Goal: Book appointment/travel/reservation

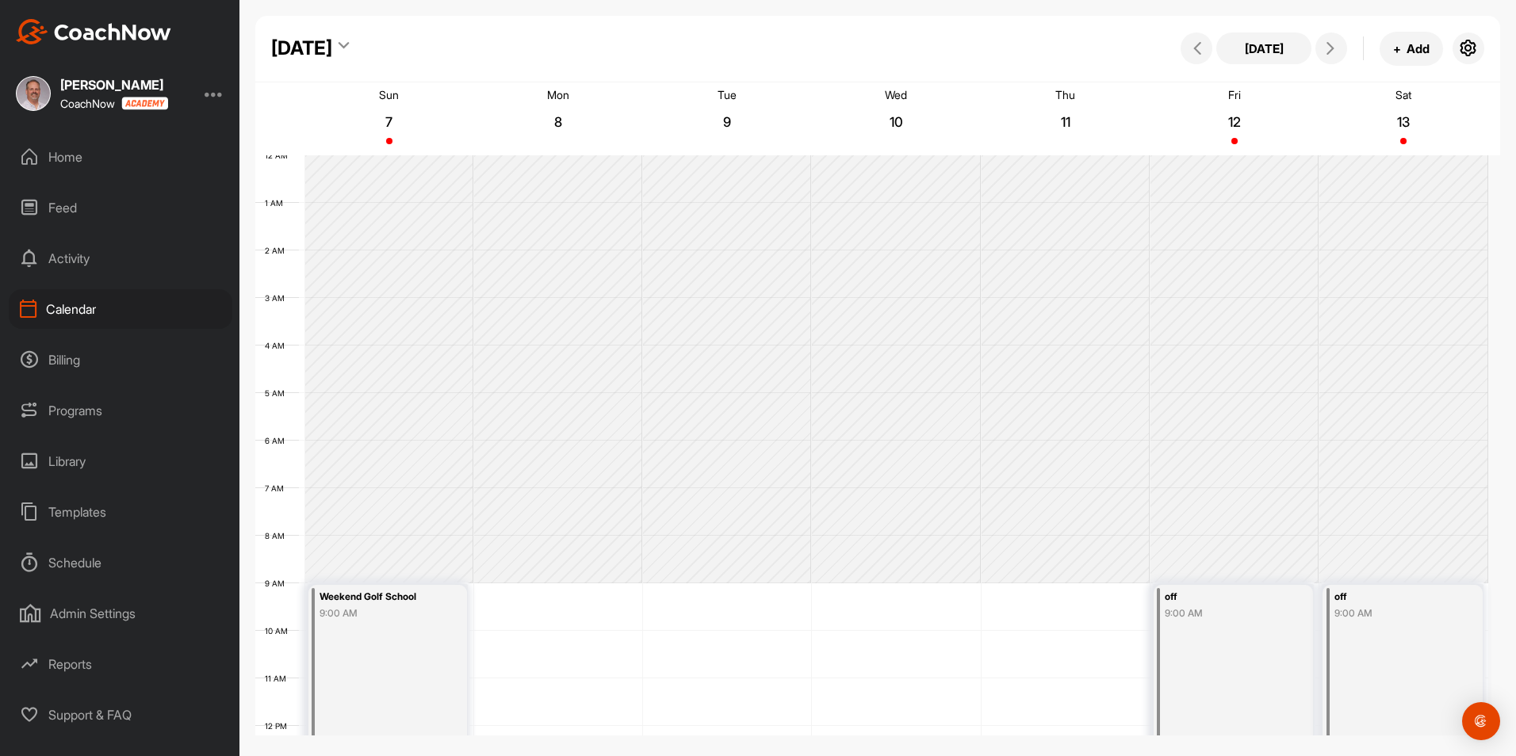
scroll to position [274, 0]
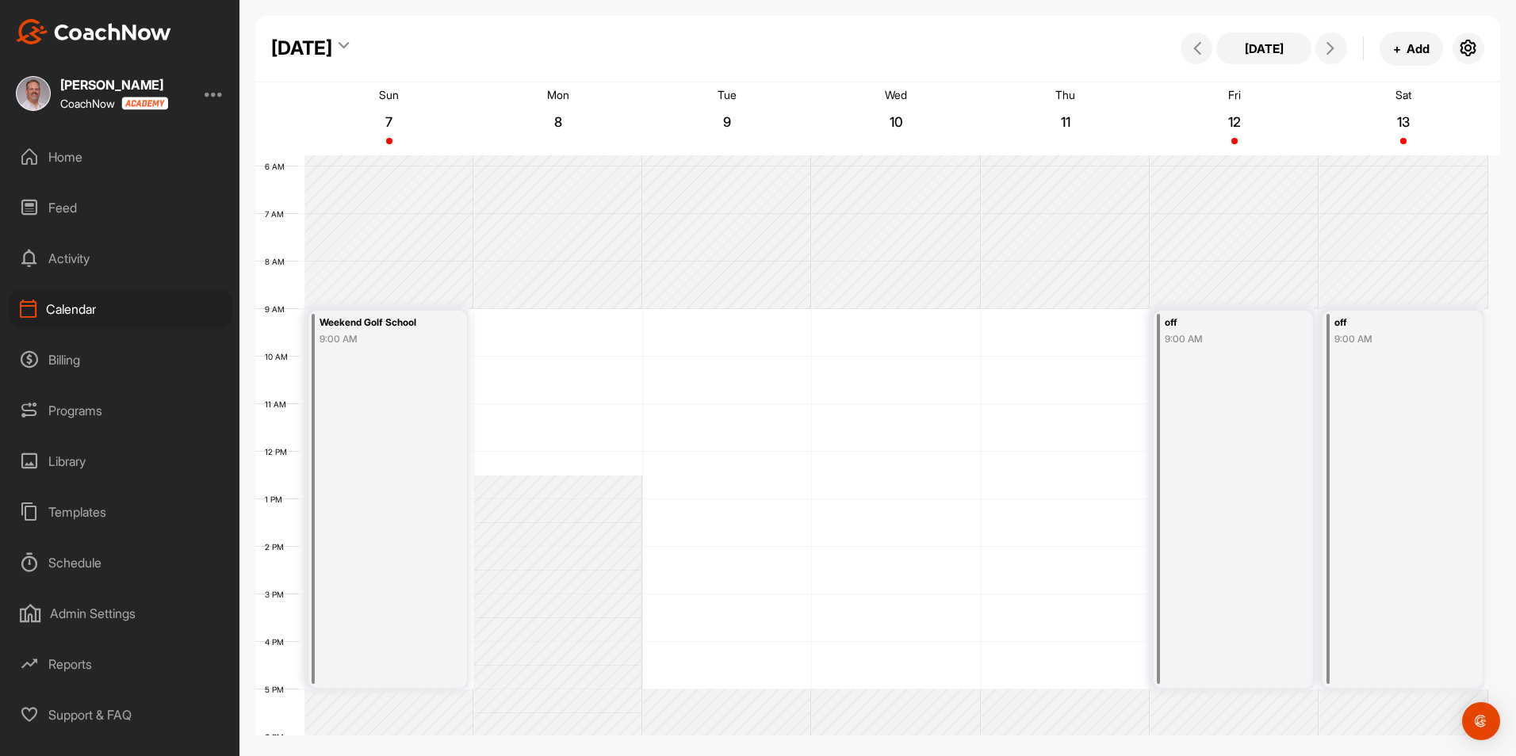
click at [71, 463] on div "Library" at bounding box center [121, 462] width 224 height 40
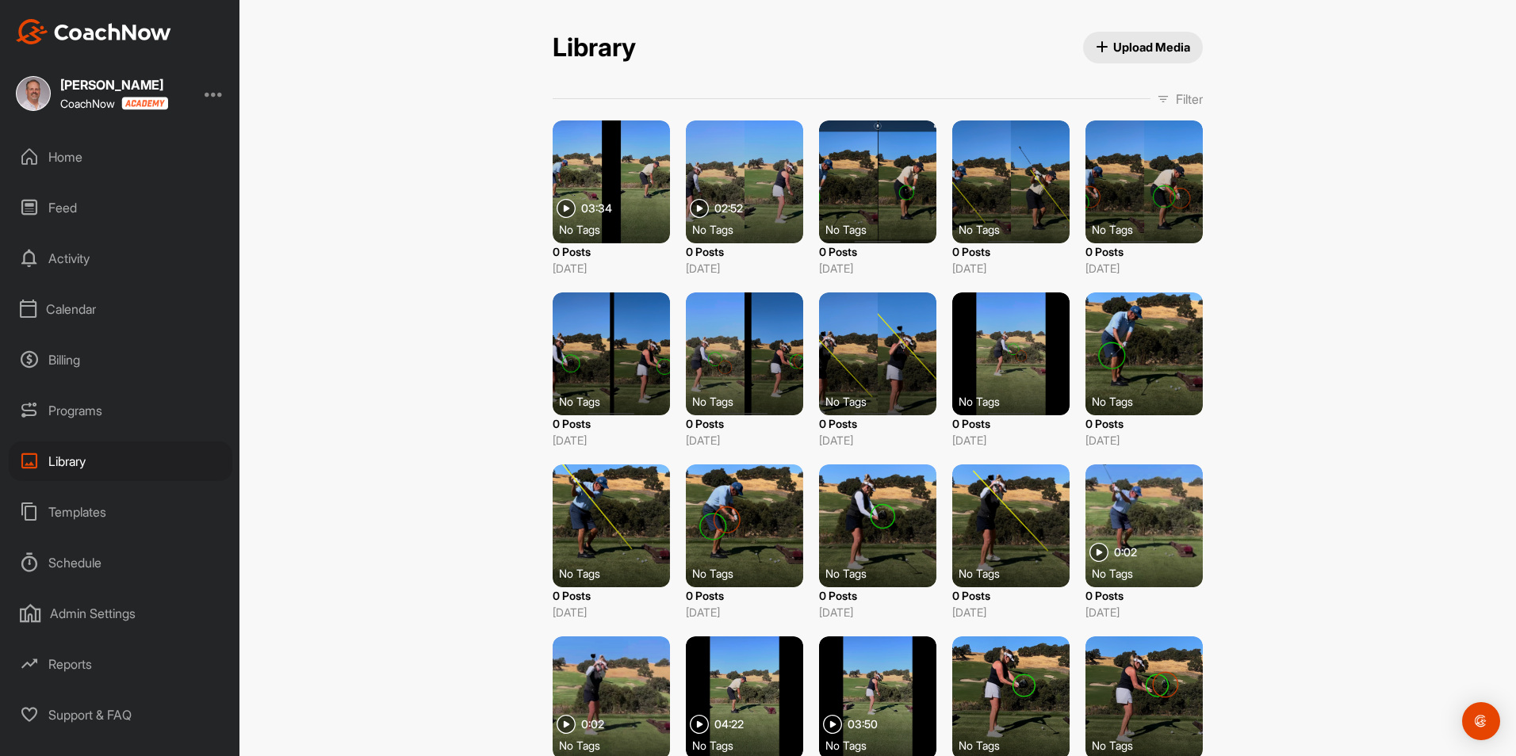
click at [751, 167] on div at bounding box center [744, 181] width 117 height 123
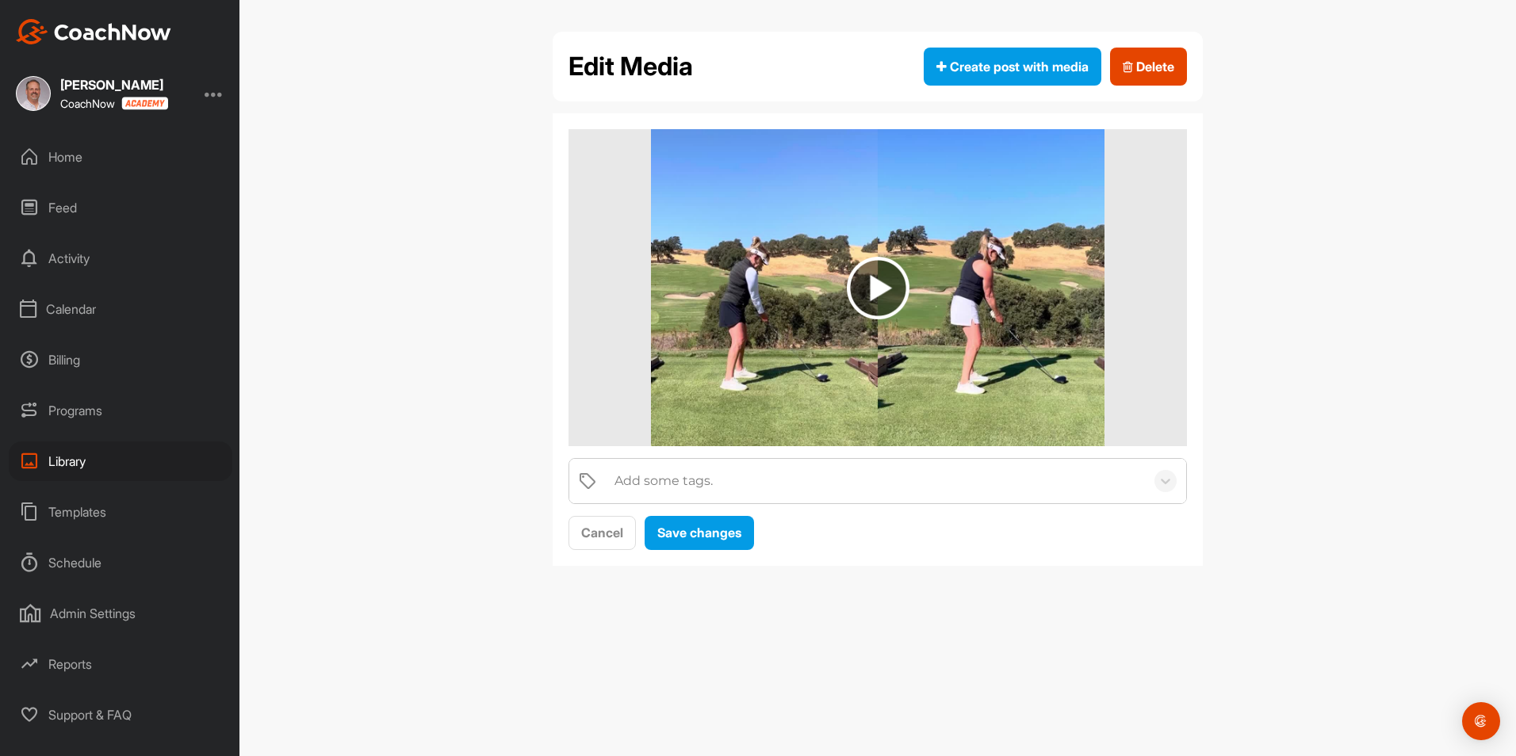
click at [1004, 318] on img at bounding box center [878, 287] width 454 height 317
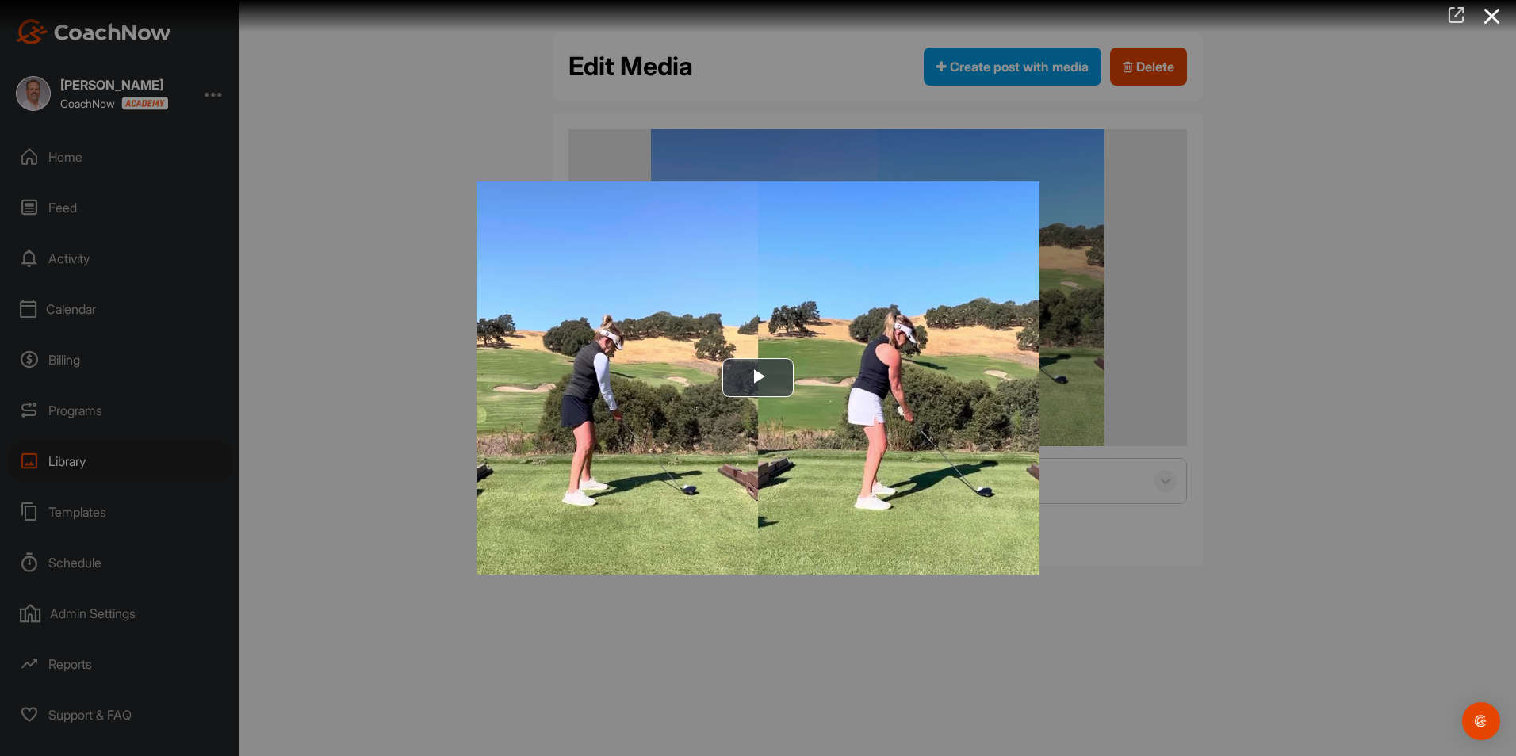
click at [1455, 14] on icon at bounding box center [1456, 14] width 18 height 17
click at [1493, 16] on icon at bounding box center [1492, 16] width 36 height 29
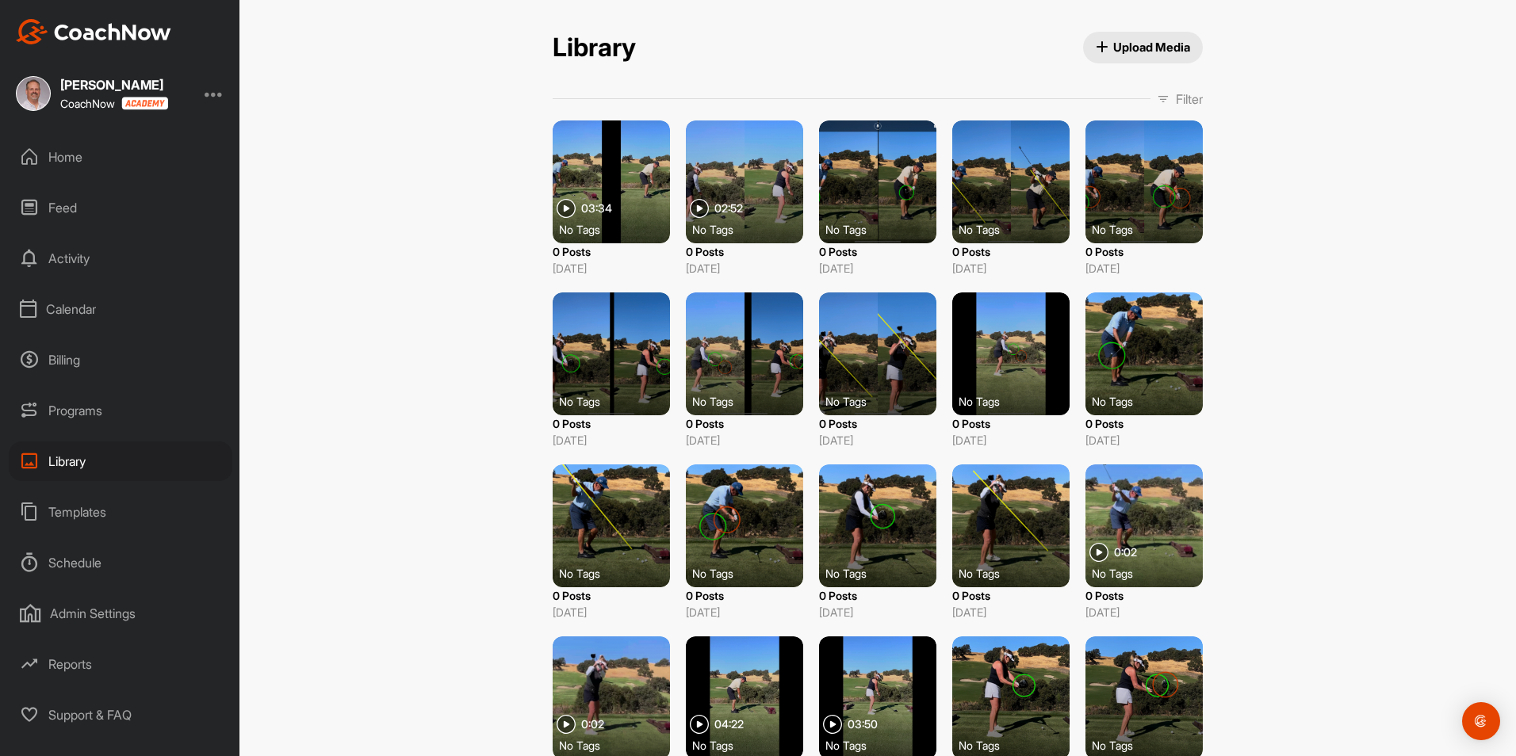
click at [610, 353] on div at bounding box center [611, 354] width 117 height 123
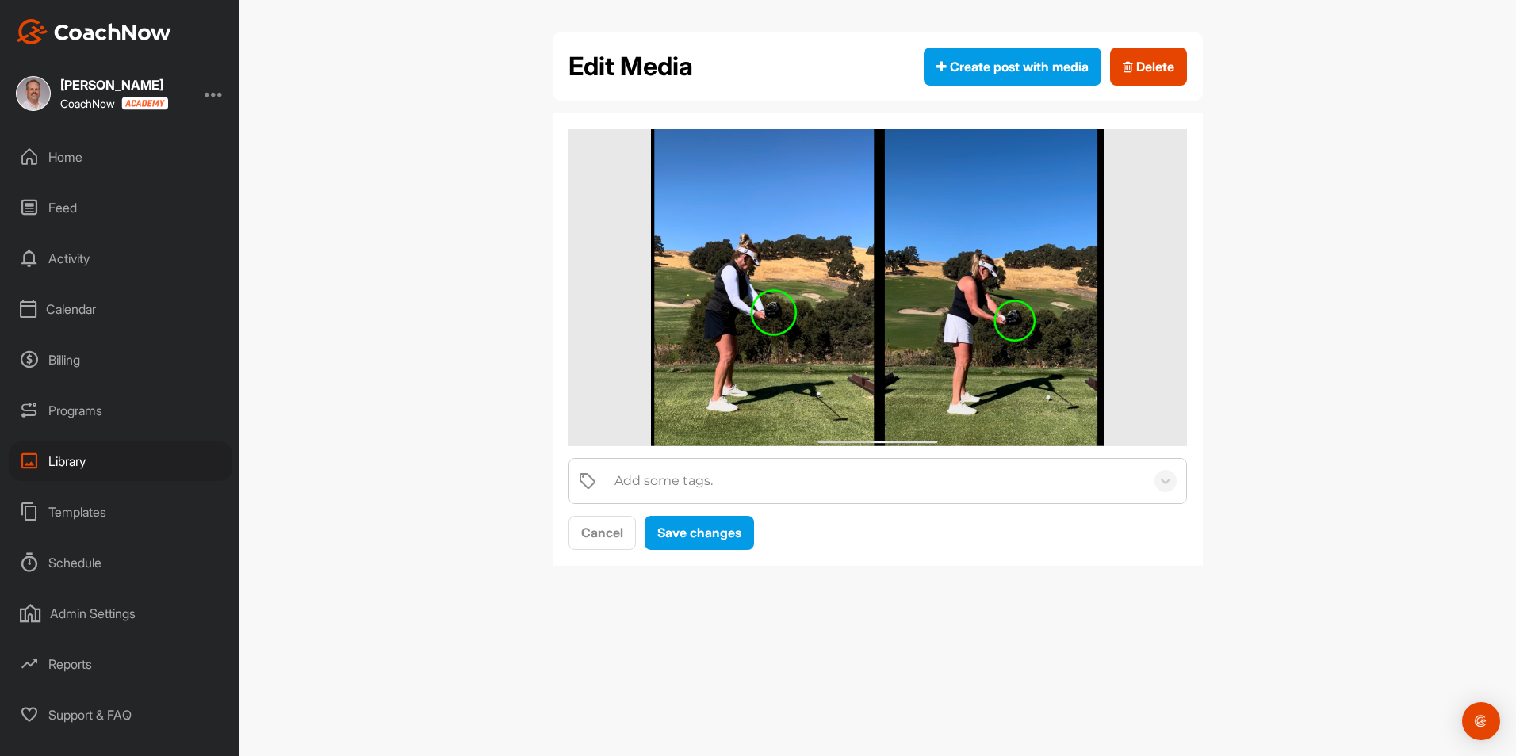
click at [984, 231] on img at bounding box center [877, 287] width 453 height 317
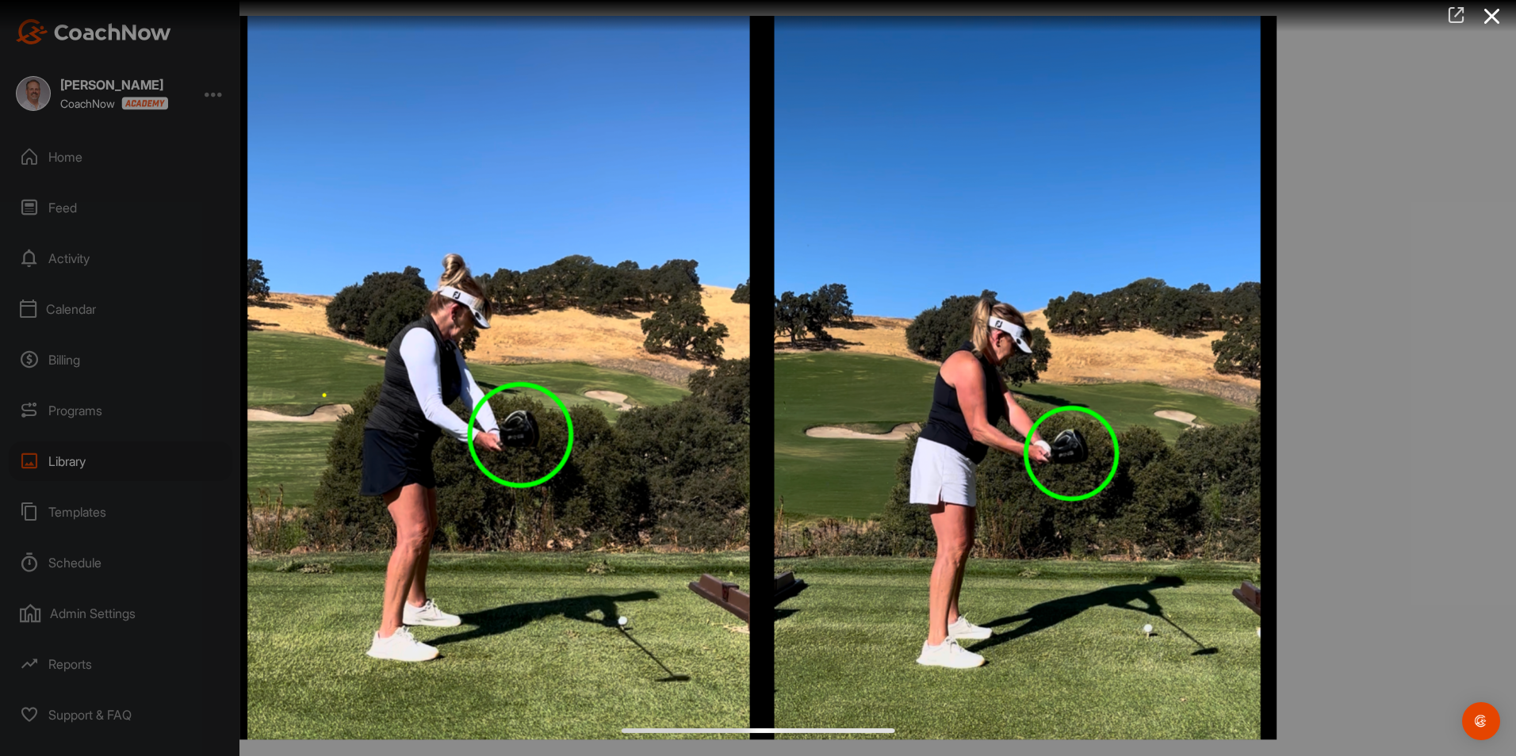
click at [1452, 15] on icon at bounding box center [1456, 14] width 18 height 17
click at [1492, 21] on icon at bounding box center [1492, 16] width 36 height 29
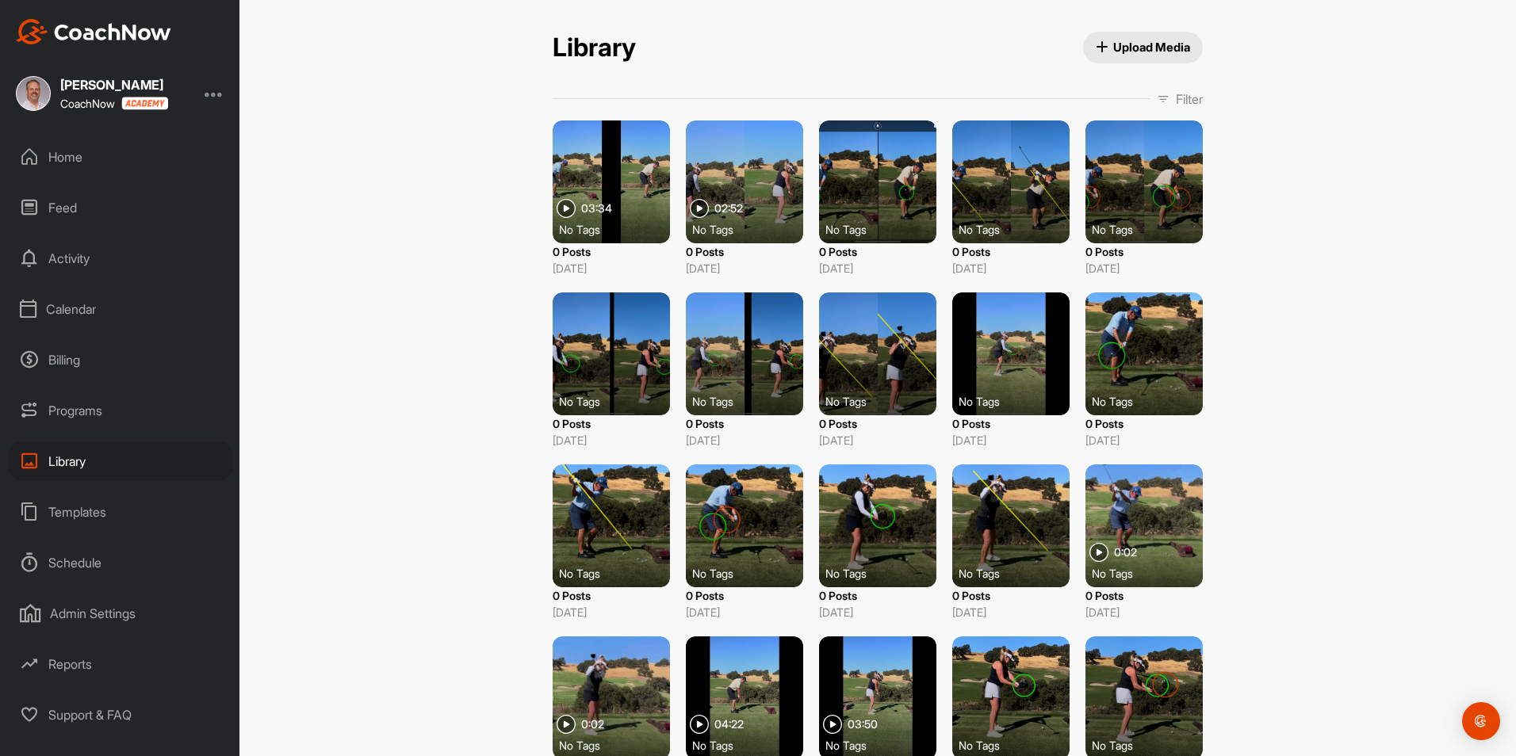
click at [902, 369] on div at bounding box center [877, 354] width 117 height 123
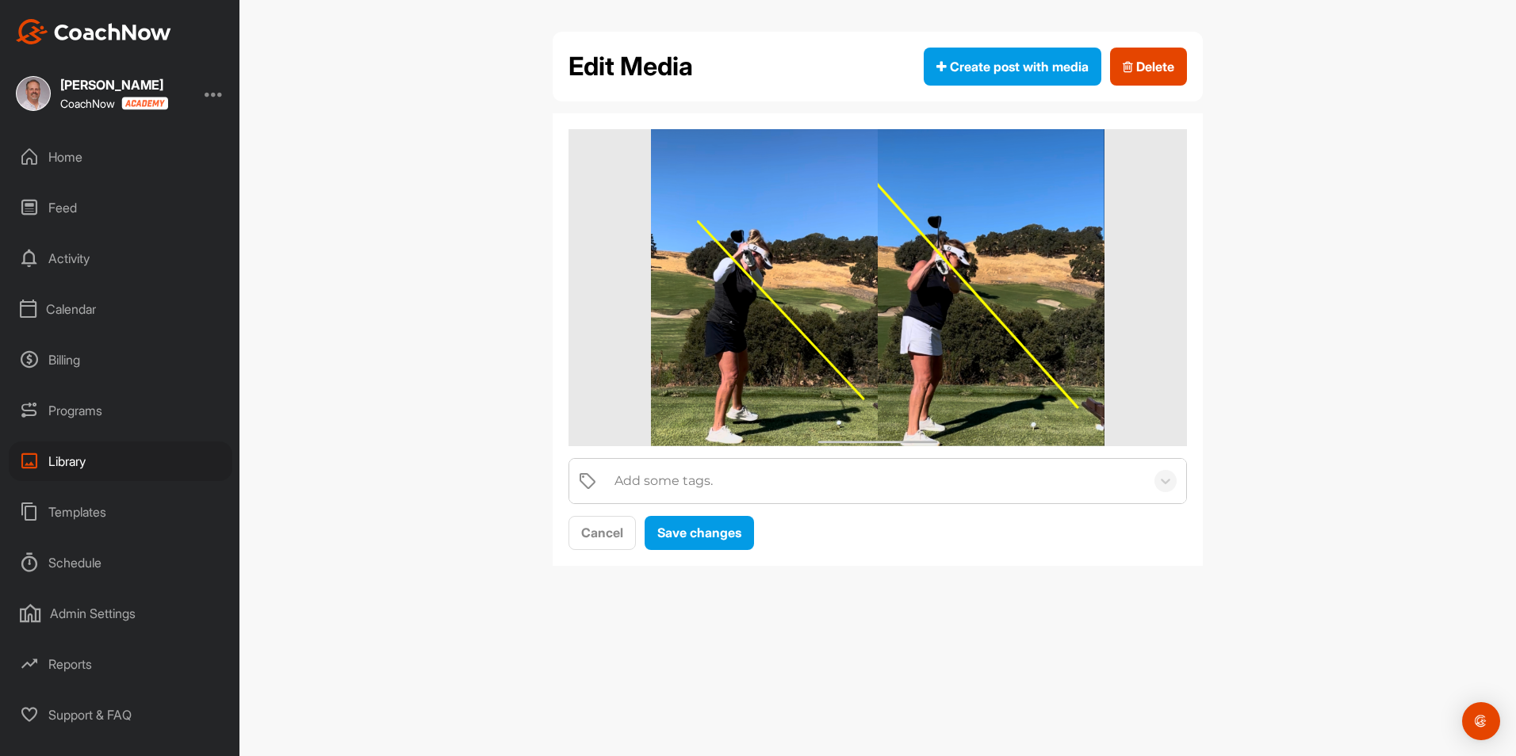
click at [870, 365] on img at bounding box center [877, 287] width 453 height 317
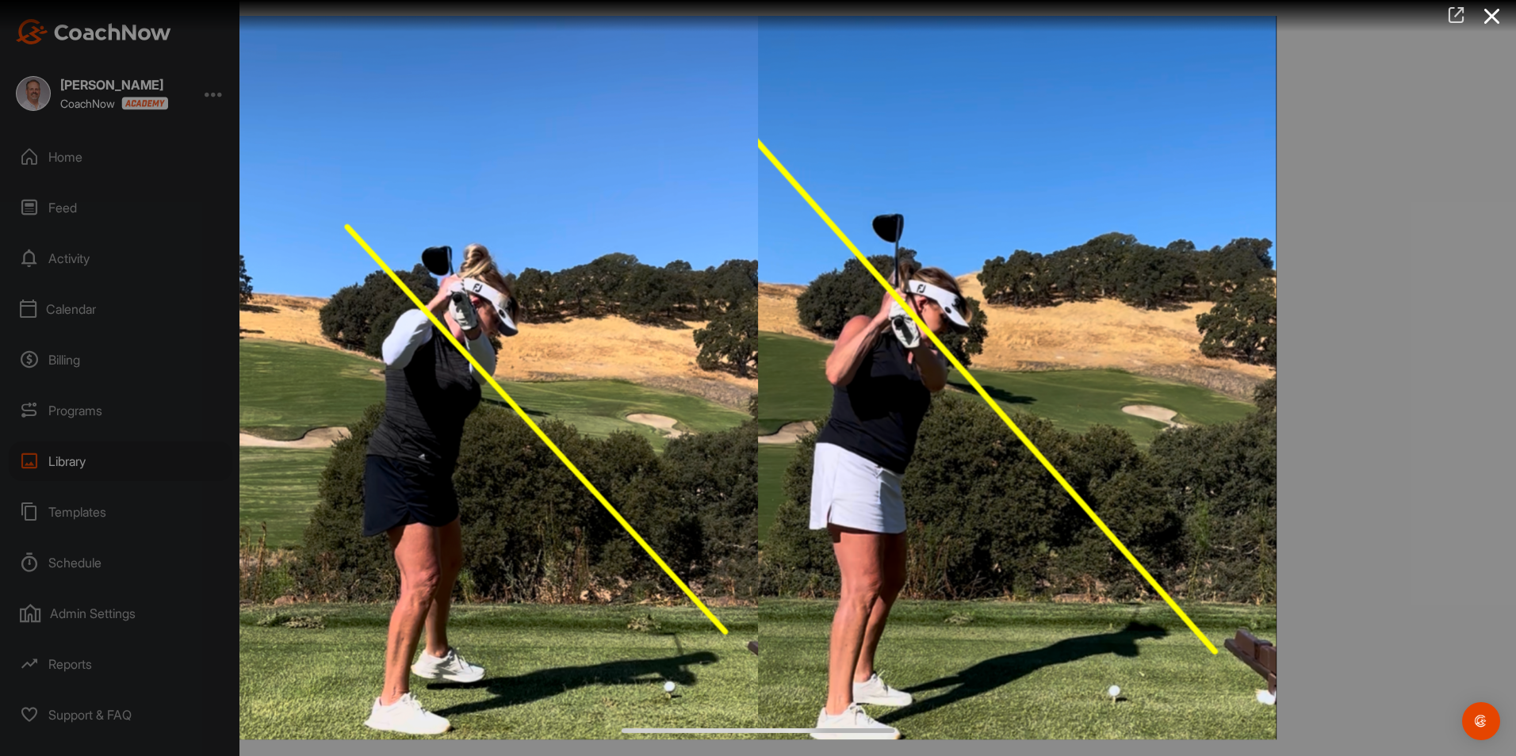
click at [1452, 15] on icon at bounding box center [1456, 14] width 18 height 17
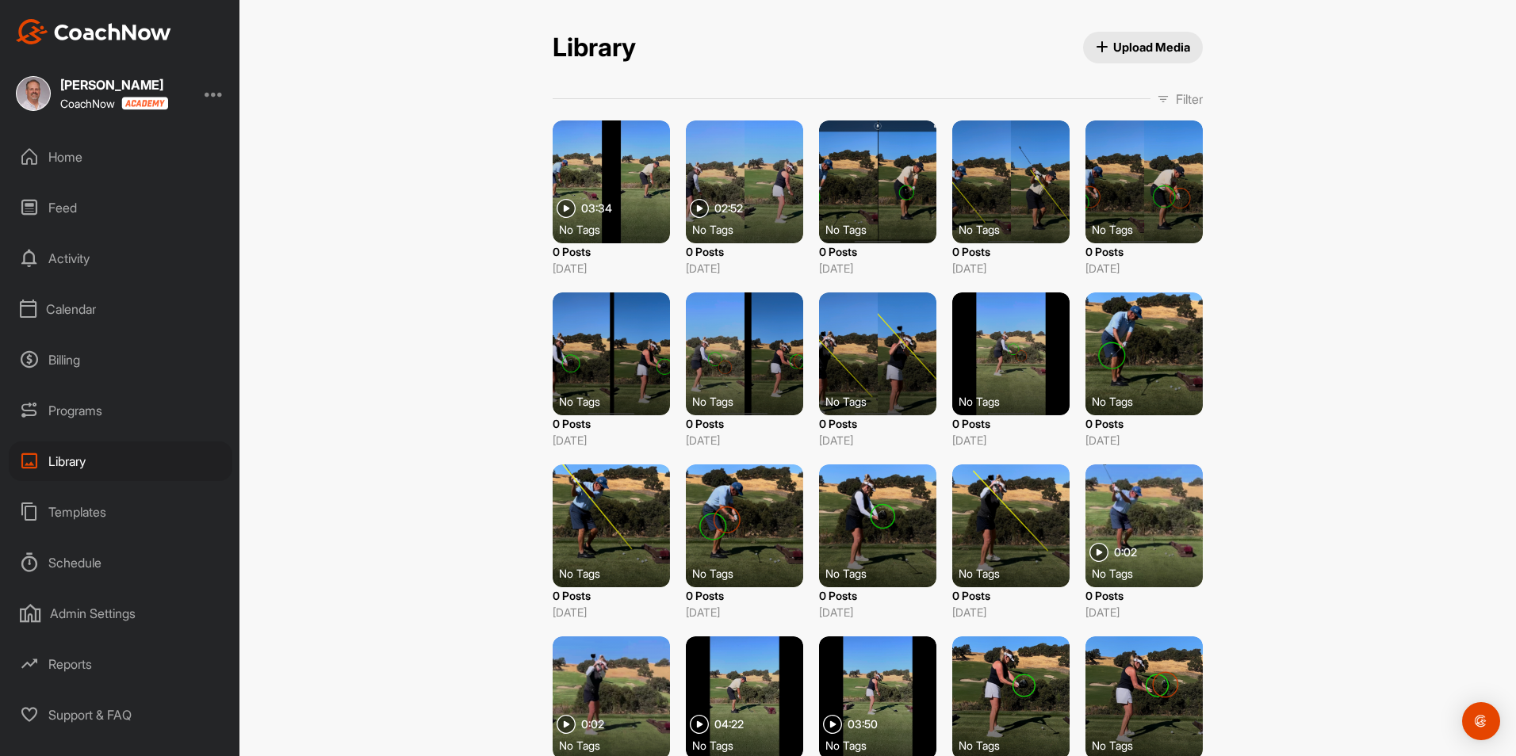
click at [783, 350] on div at bounding box center [744, 354] width 117 height 123
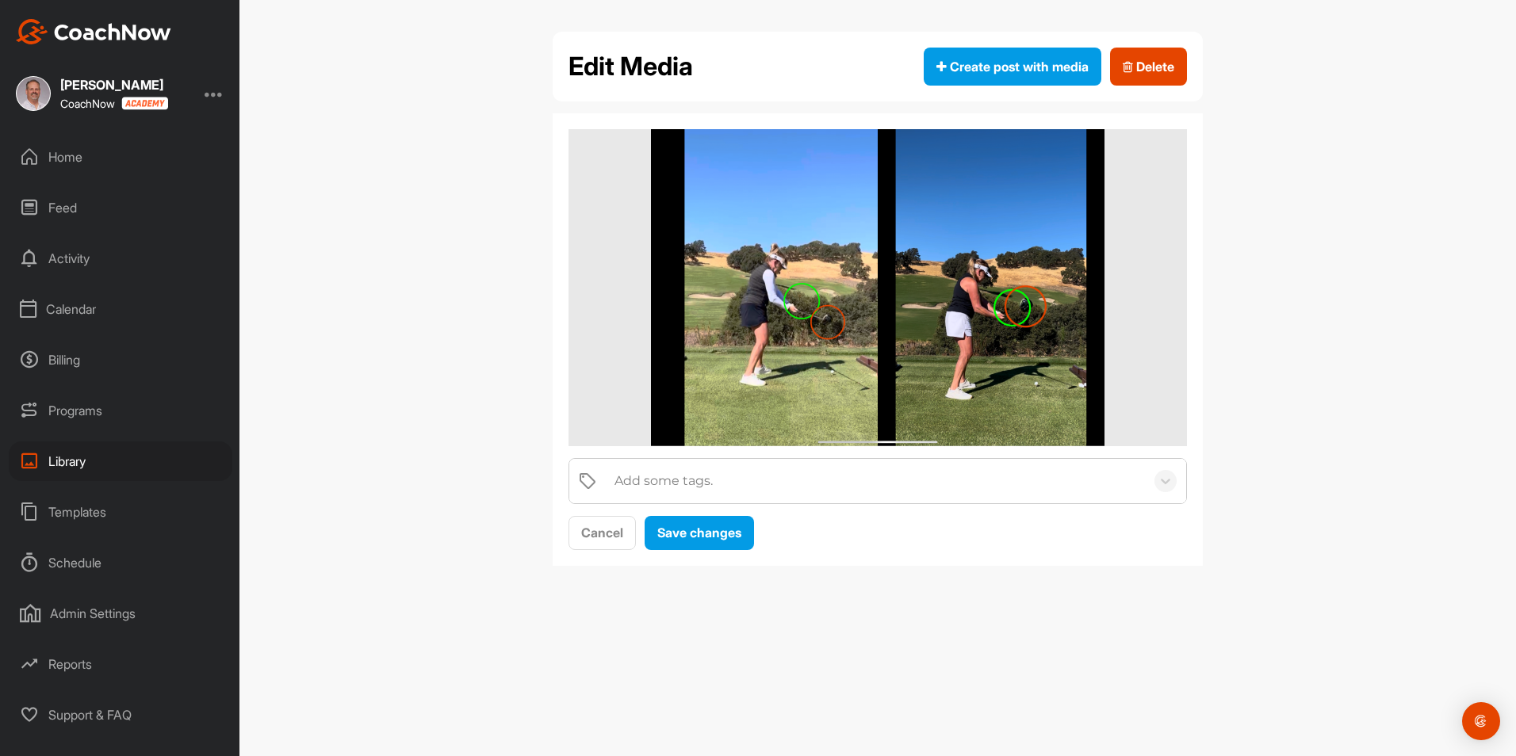
click at [842, 345] on img at bounding box center [877, 287] width 453 height 317
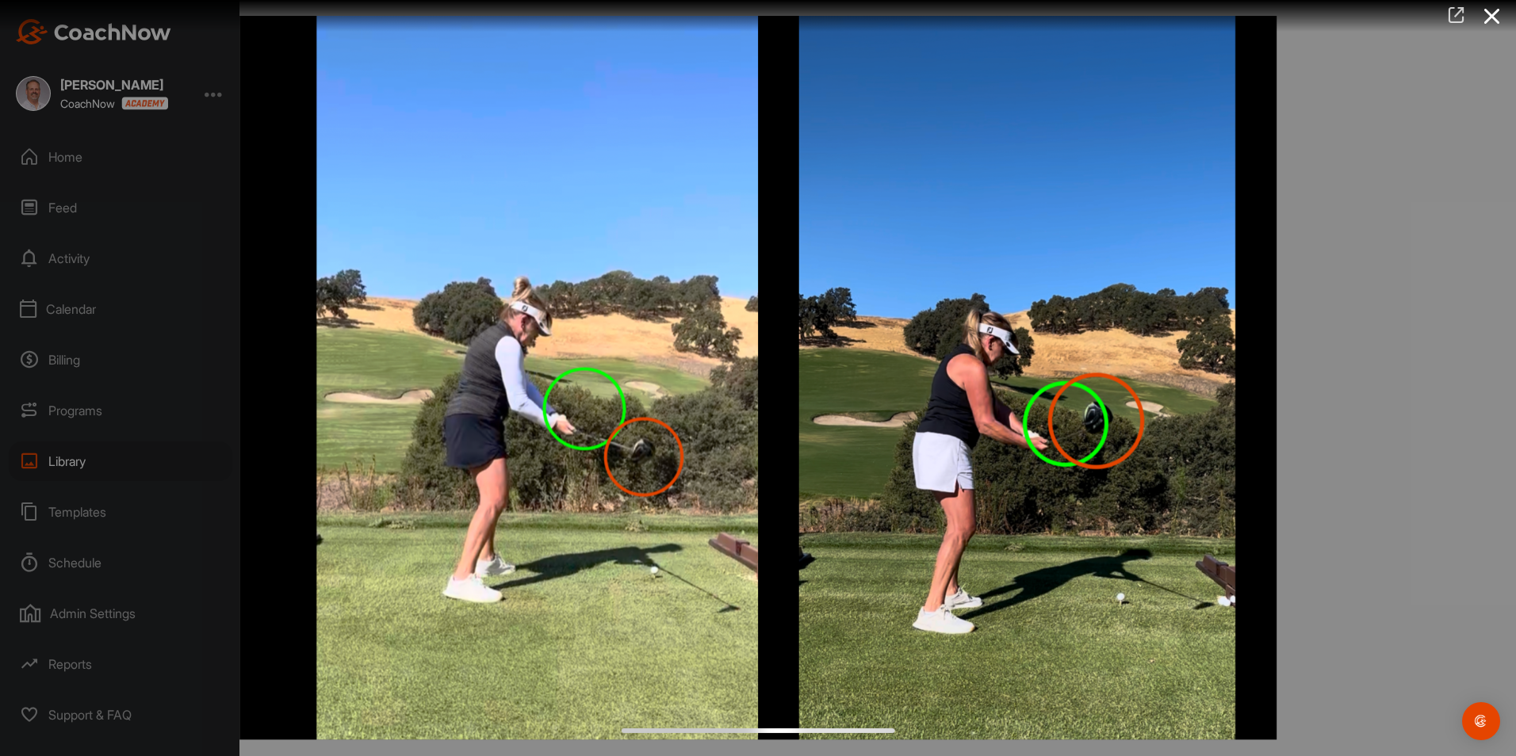
click at [1454, 16] on icon at bounding box center [1456, 14] width 18 height 17
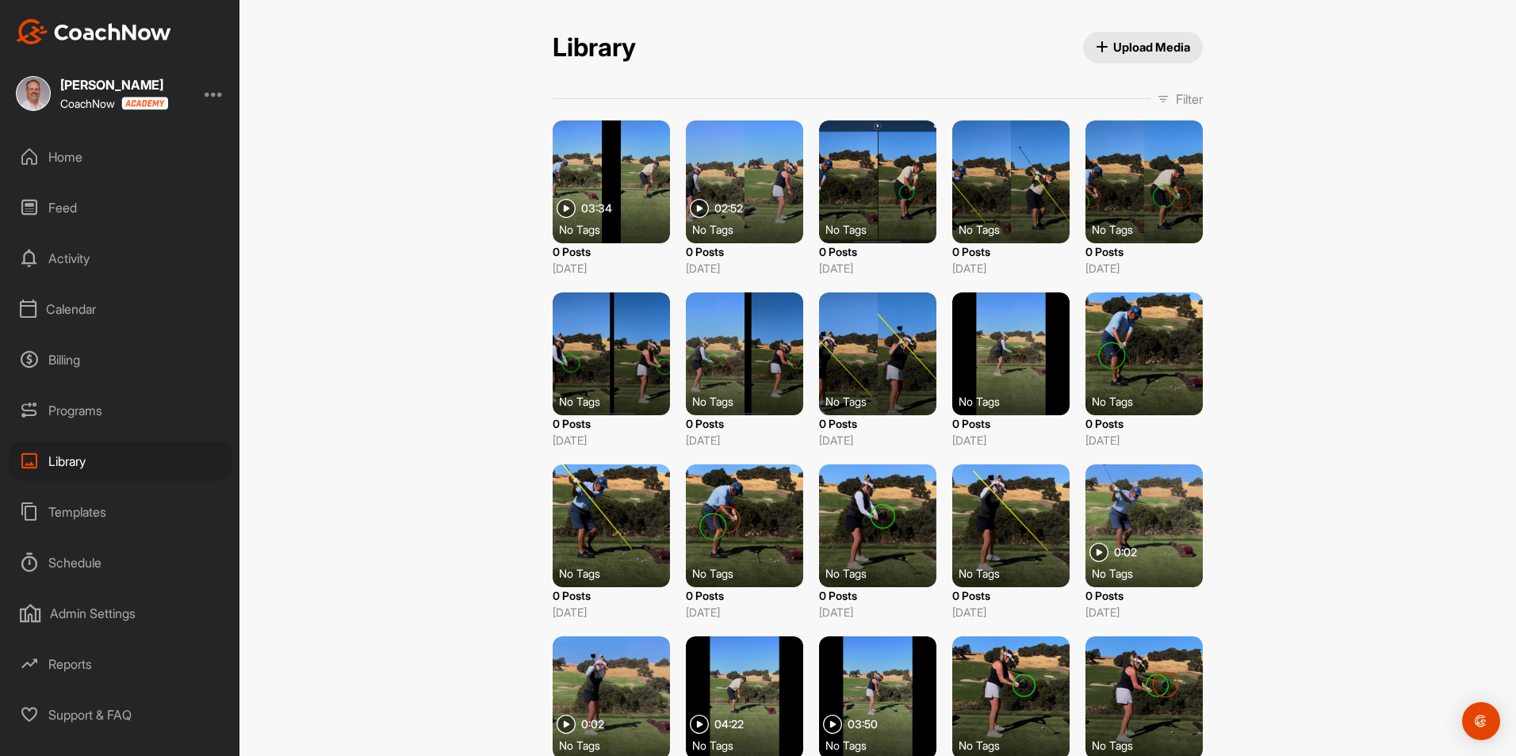
click at [648, 169] on div at bounding box center [611, 181] width 117 height 123
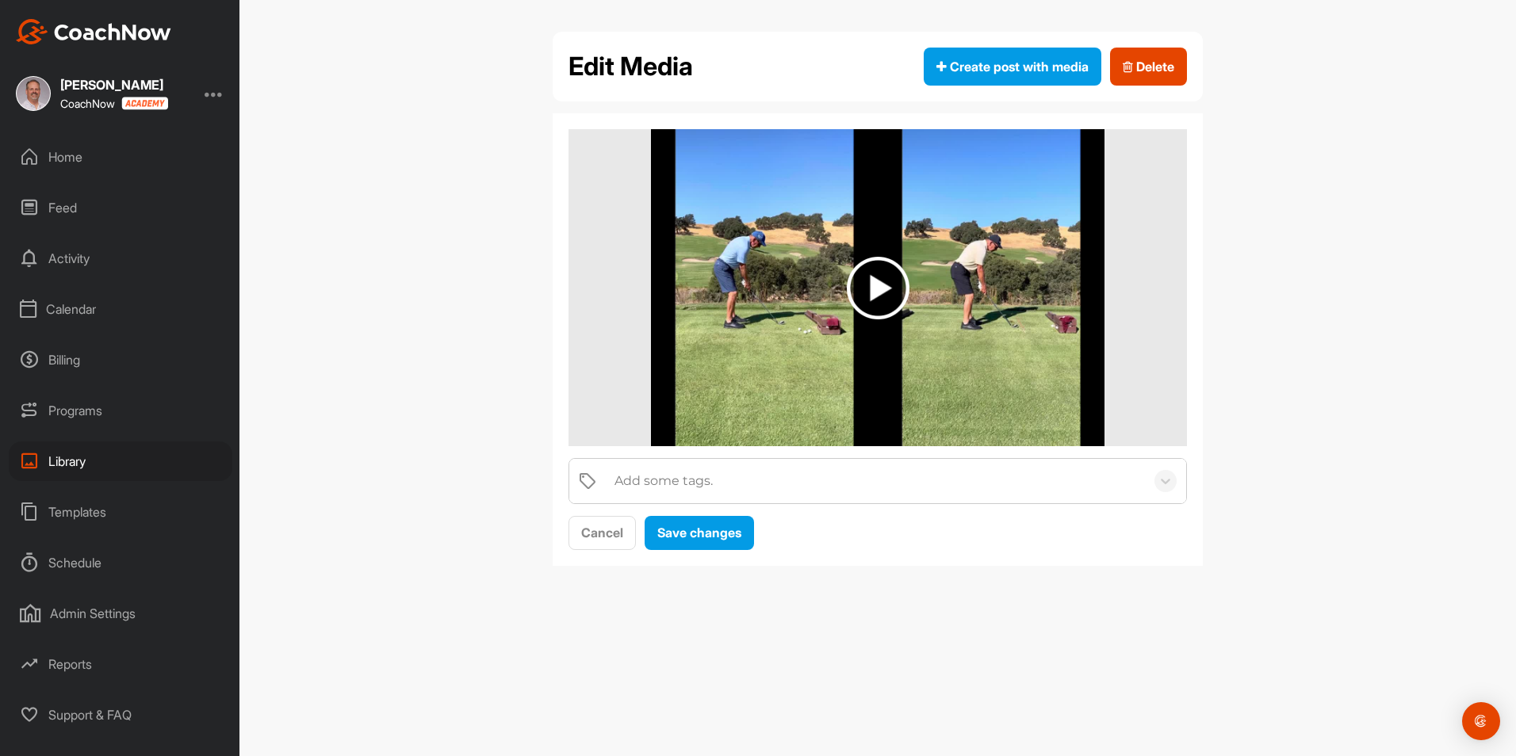
click at [977, 312] on img at bounding box center [878, 287] width 454 height 317
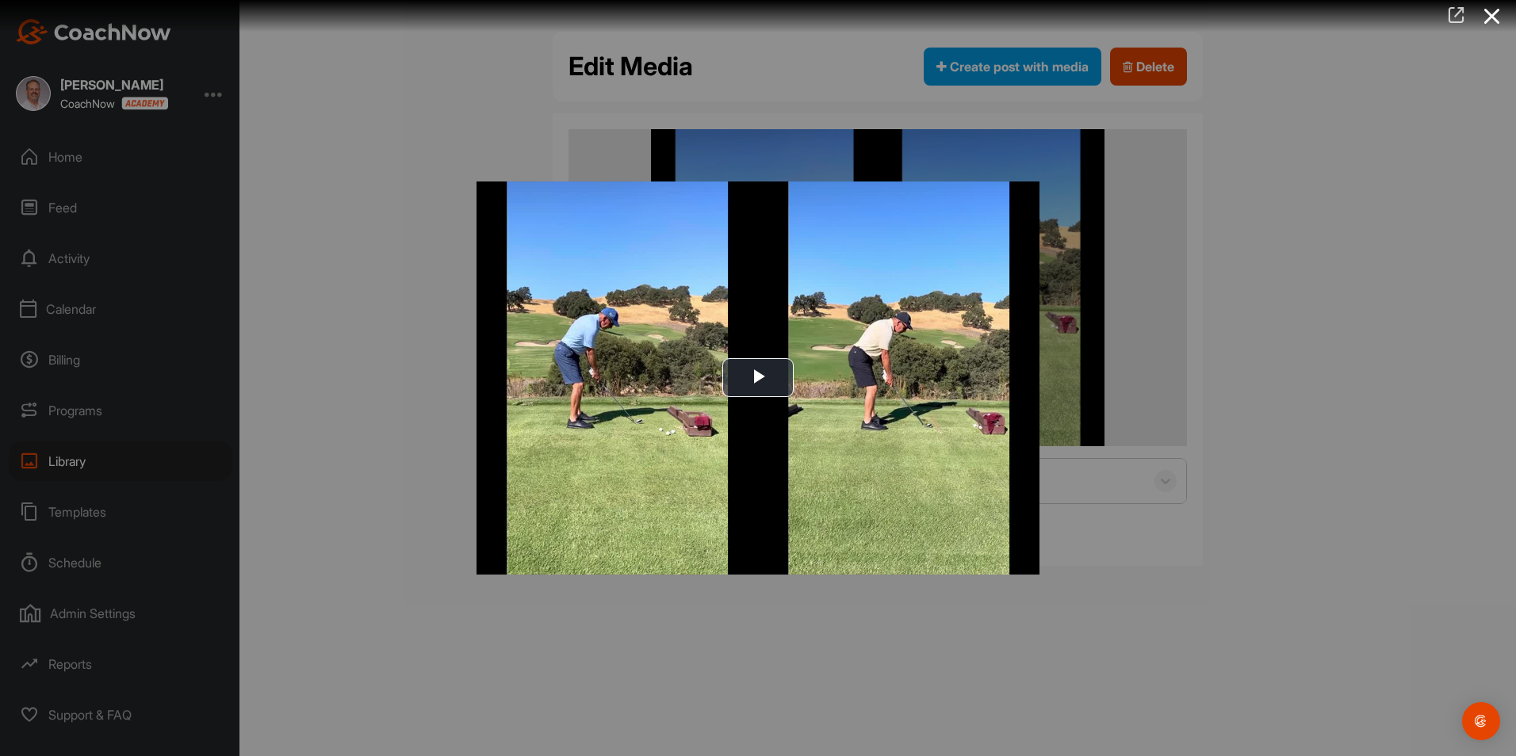
click at [1455, 15] on icon at bounding box center [1456, 14] width 18 height 17
click at [1495, 20] on icon at bounding box center [1492, 16] width 36 height 29
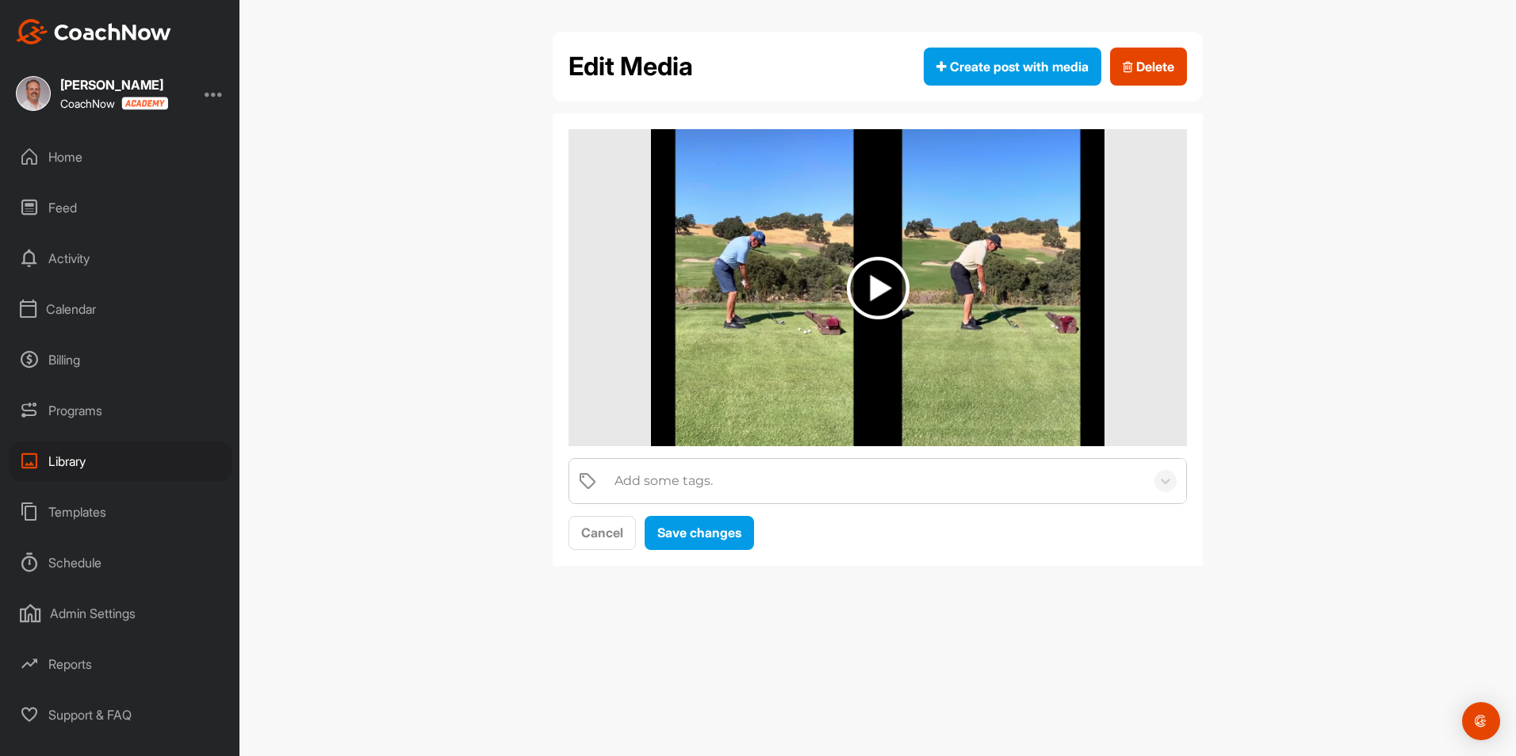
click at [85, 310] on div "Calendar" at bounding box center [121, 309] width 224 height 40
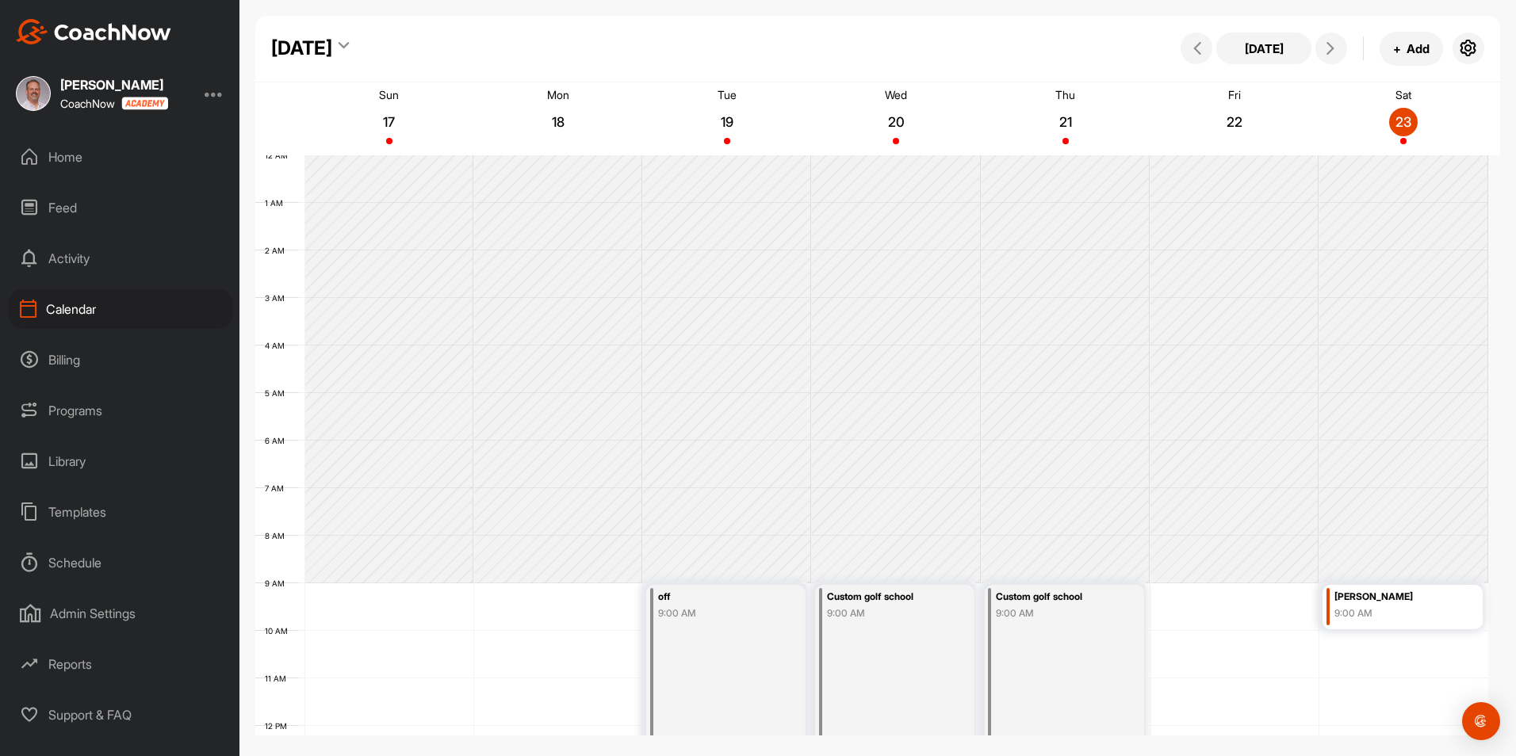
scroll to position [274, 0]
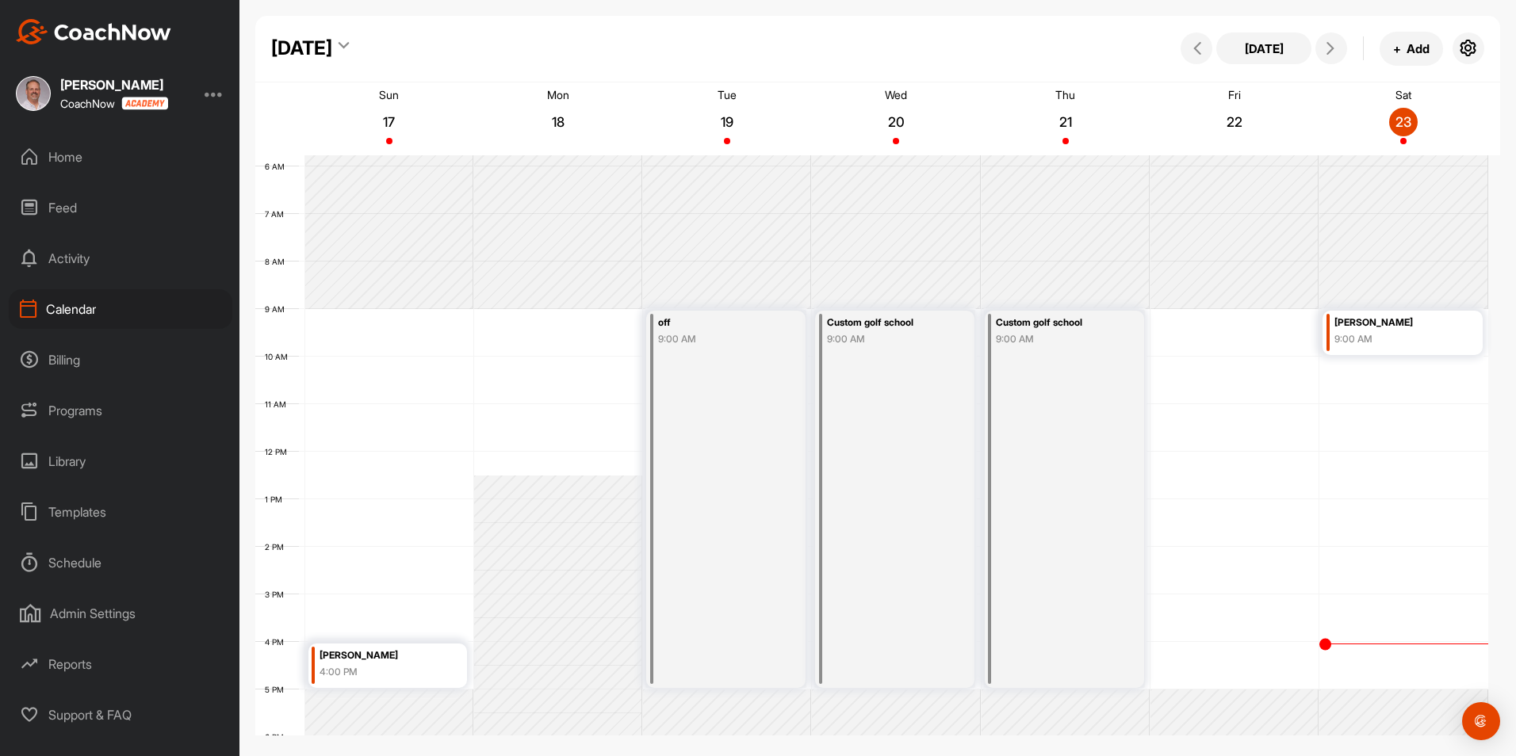
click at [349, 42] on icon at bounding box center [343, 48] width 10 height 16
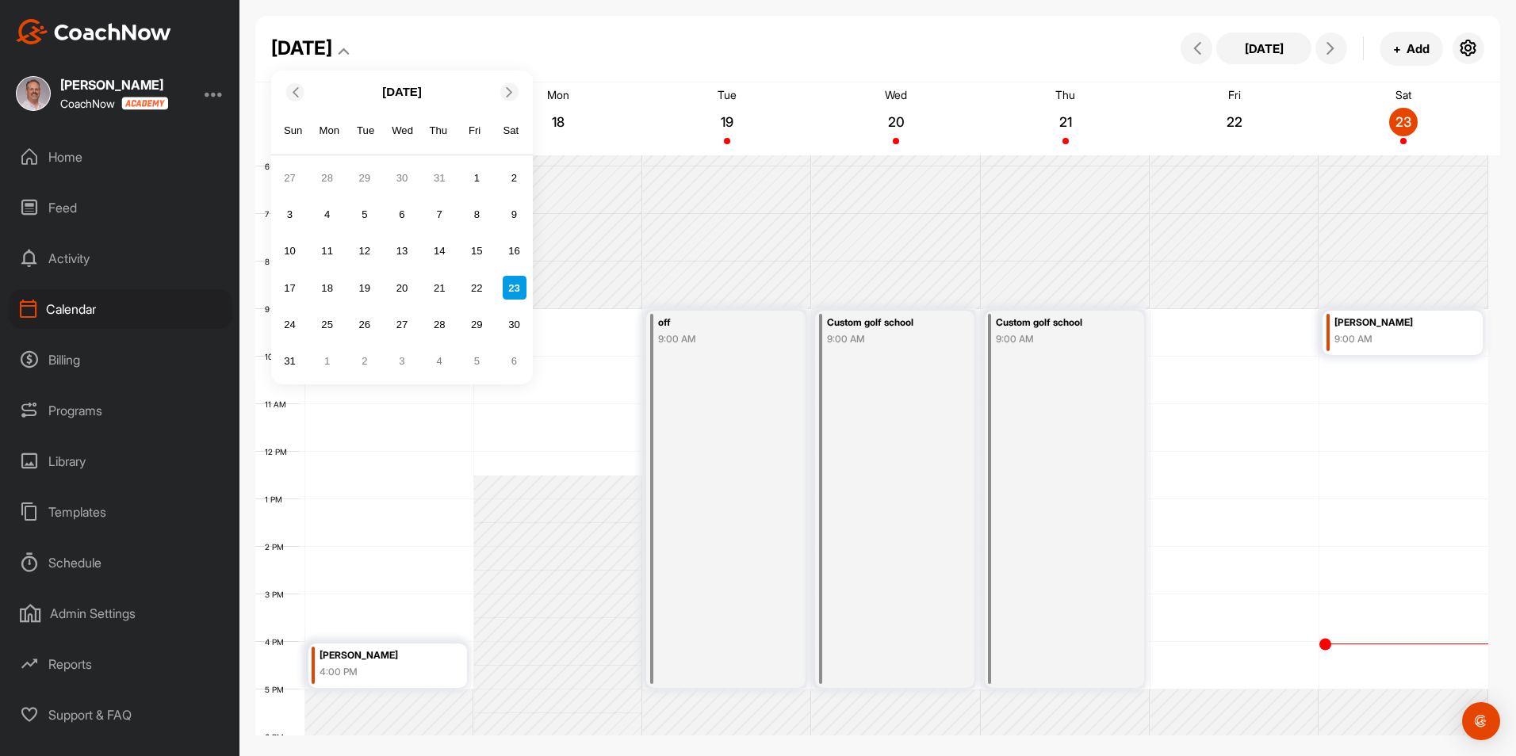
click at [503, 92] on span at bounding box center [511, 91] width 16 height 10
click at [293, 249] on div "9" at bounding box center [289, 251] width 24 height 24
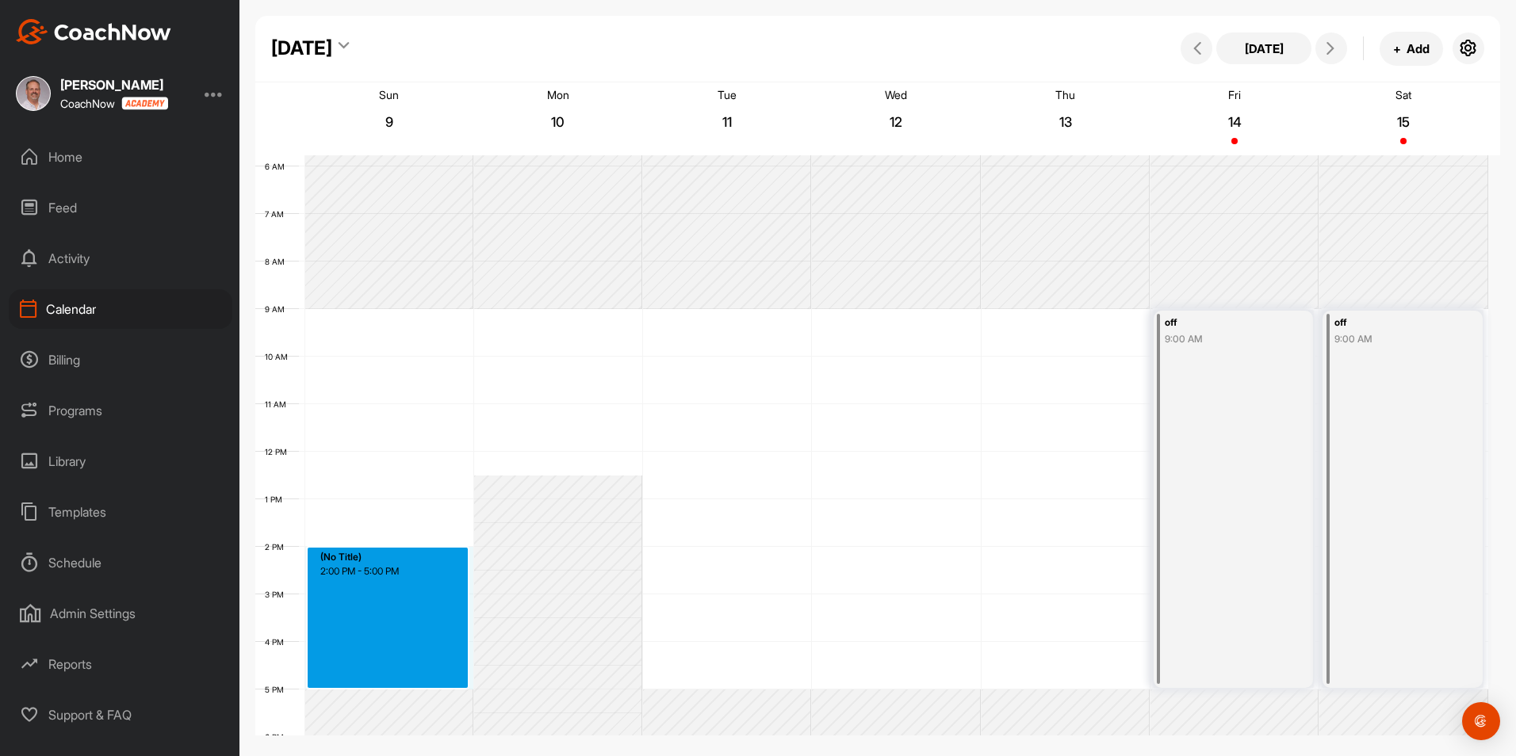
drag, startPoint x: 339, startPoint y: 560, endPoint x: 339, endPoint y: 681, distance: 121.3
click at [339, 681] on div "12 AM 1 AM 2 AM 3 AM 4 AM 5 AM 6 AM 7 AM 8 AM 9 AM 10 AM 11 AM 12 PM 1 PM 2 PM …" at bounding box center [871, 451] width 1233 height 1141
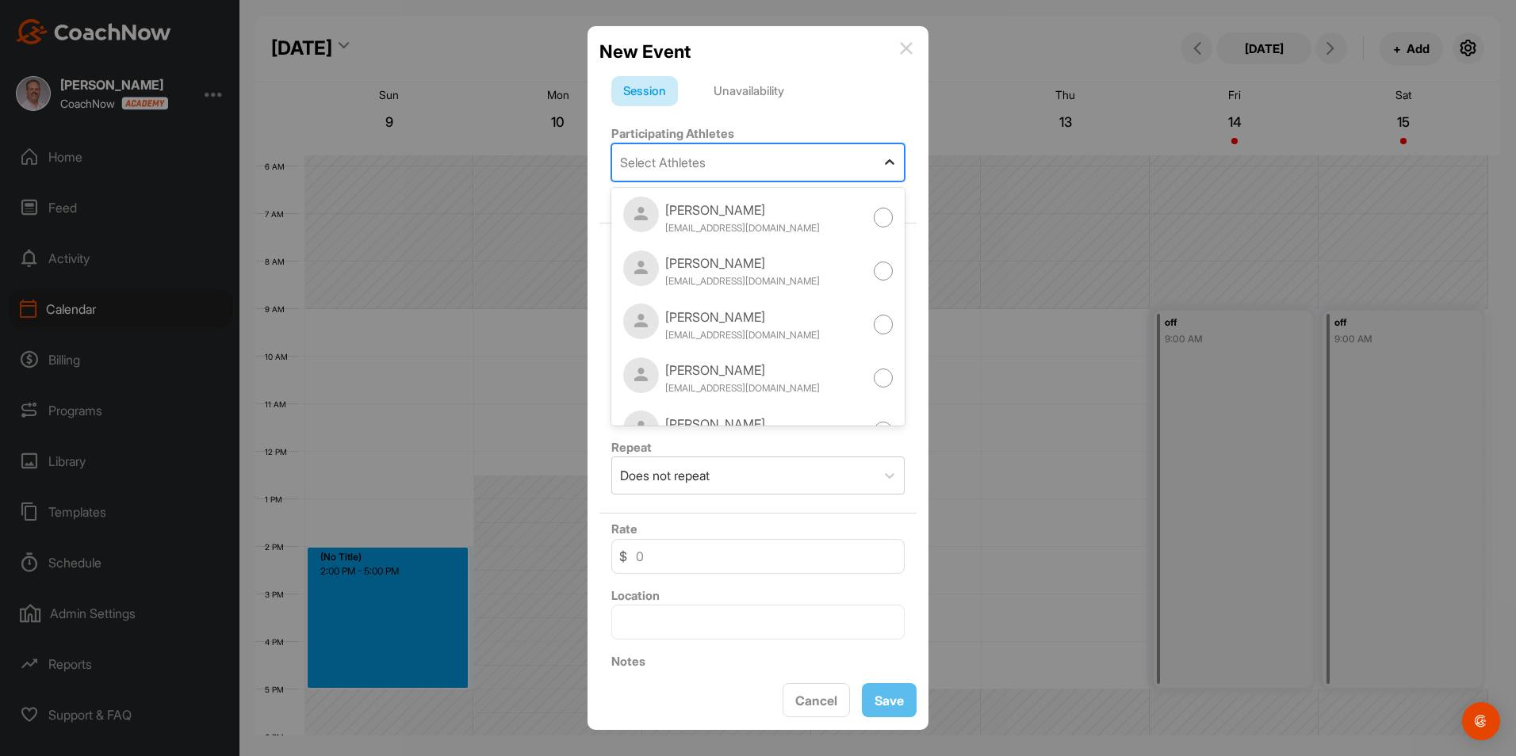
click at [881, 163] on icon at bounding box center [889, 163] width 16 height 16
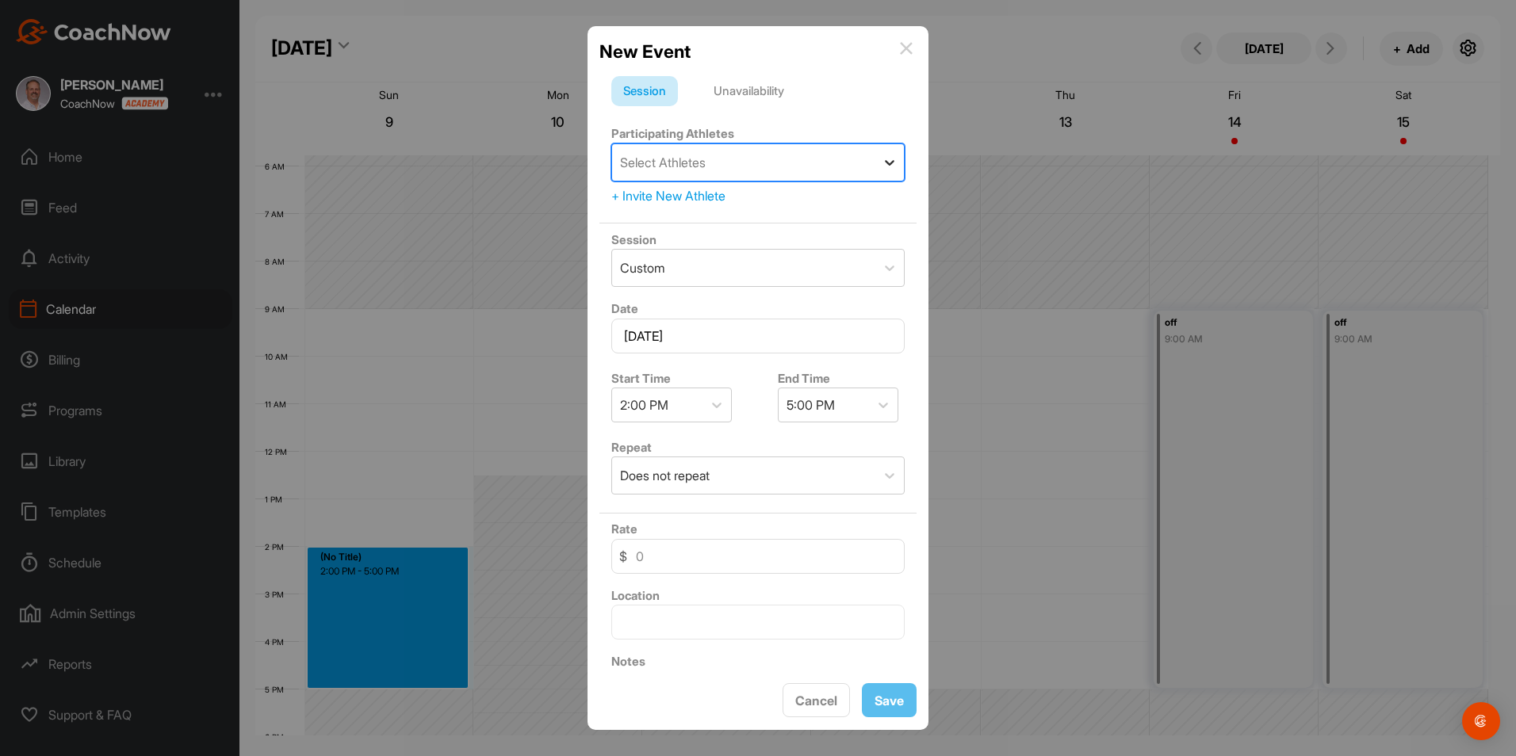
click at [881, 163] on icon at bounding box center [889, 163] width 16 height 16
click at [695, 197] on div "+ Invite New Athlete" at bounding box center [757, 195] width 293 height 19
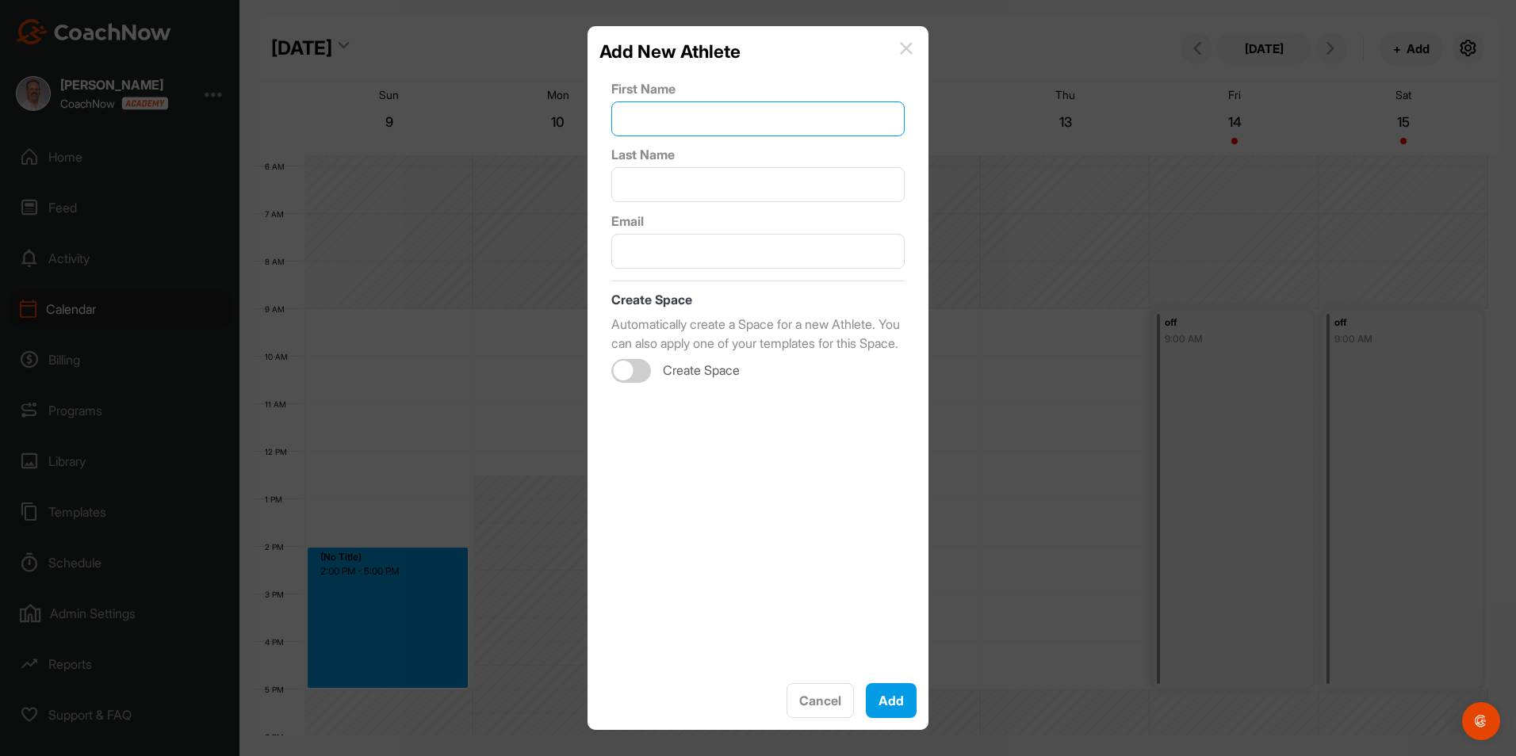
click at [667, 123] on input "text" at bounding box center [757, 118] width 293 height 35
type input "[PERSON_NAME]"
click at [713, 252] on input "text" at bounding box center [757, 251] width 293 height 35
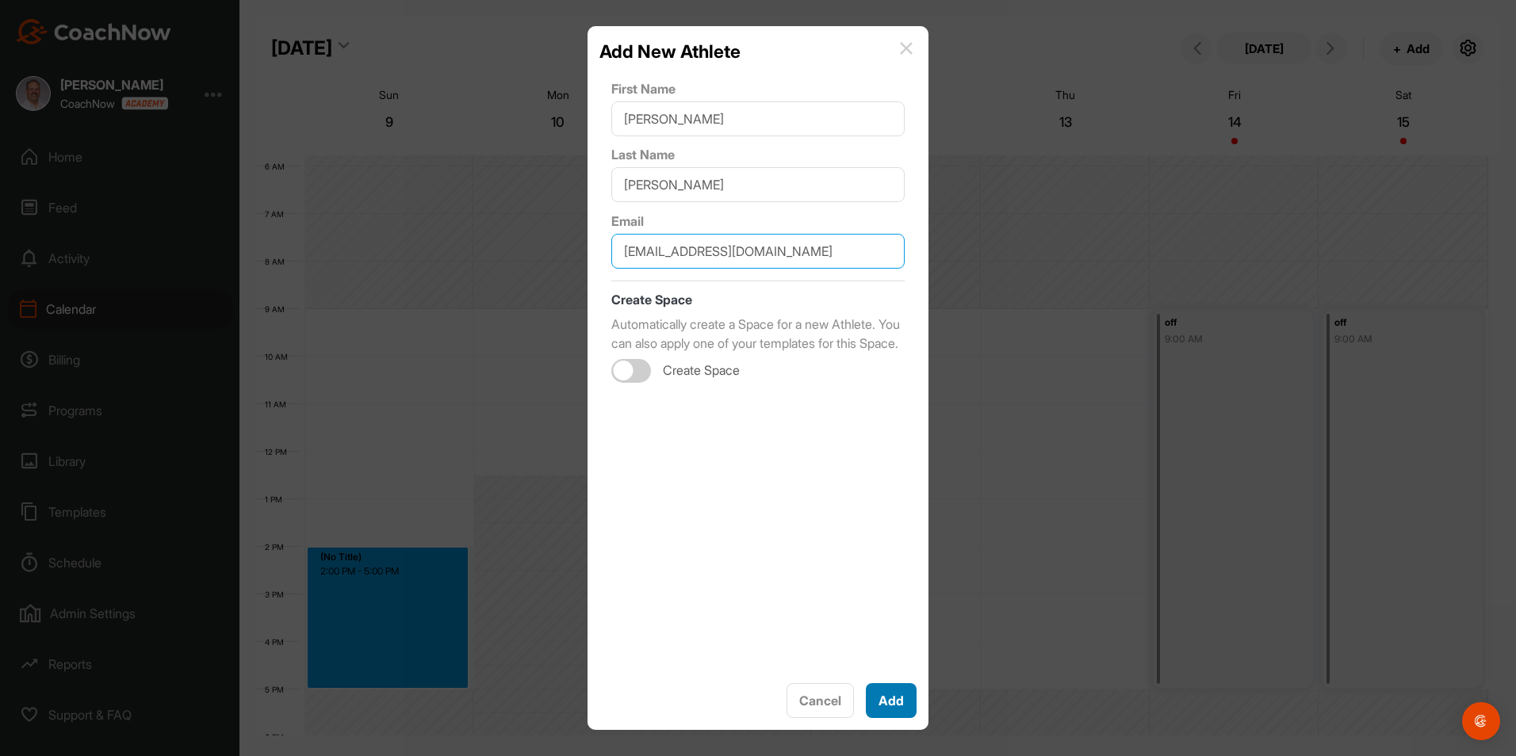
type input "[EMAIL_ADDRESS][DOMAIN_NAME]"
click at [898, 699] on button "Add" at bounding box center [891, 700] width 51 height 35
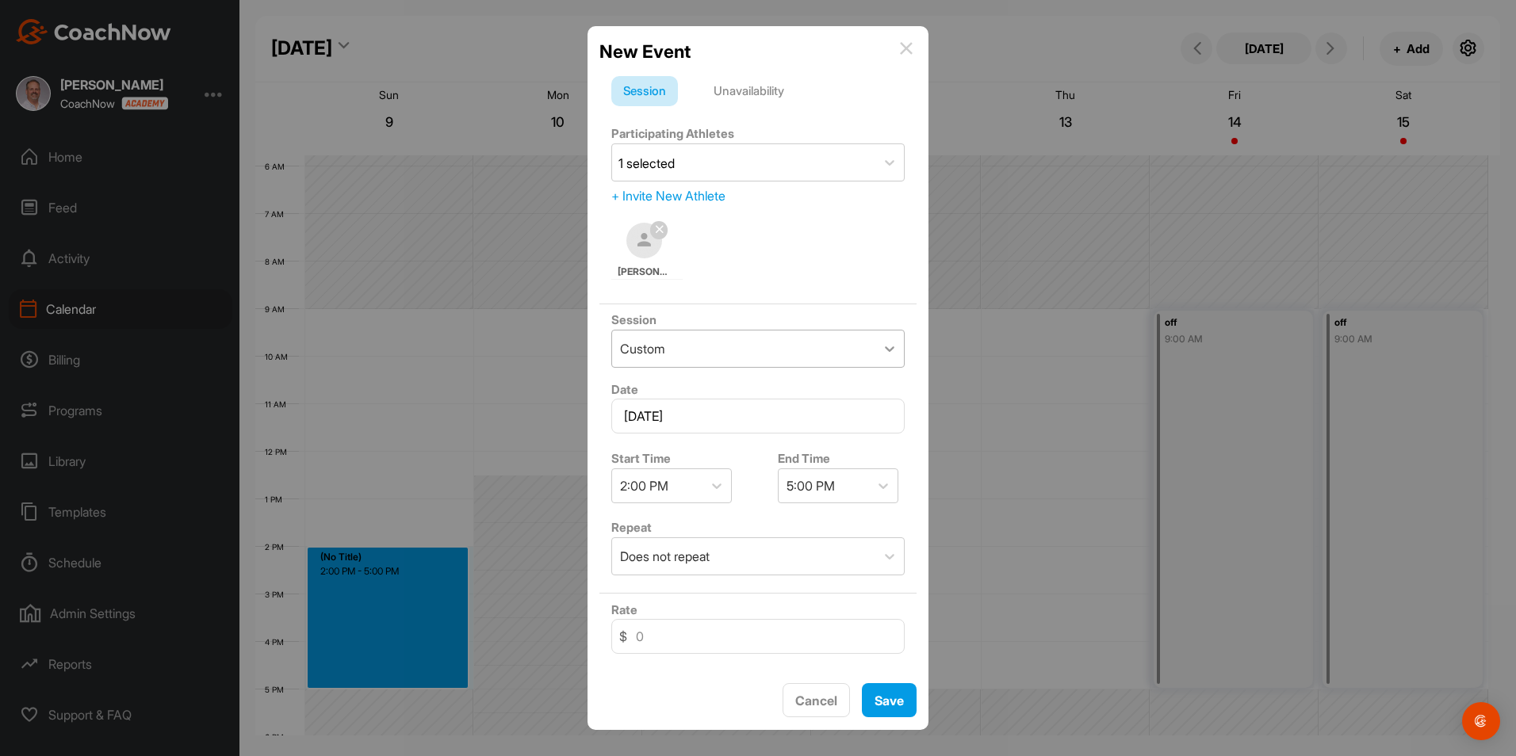
click at [881, 350] on icon at bounding box center [889, 349] width 16 height 16
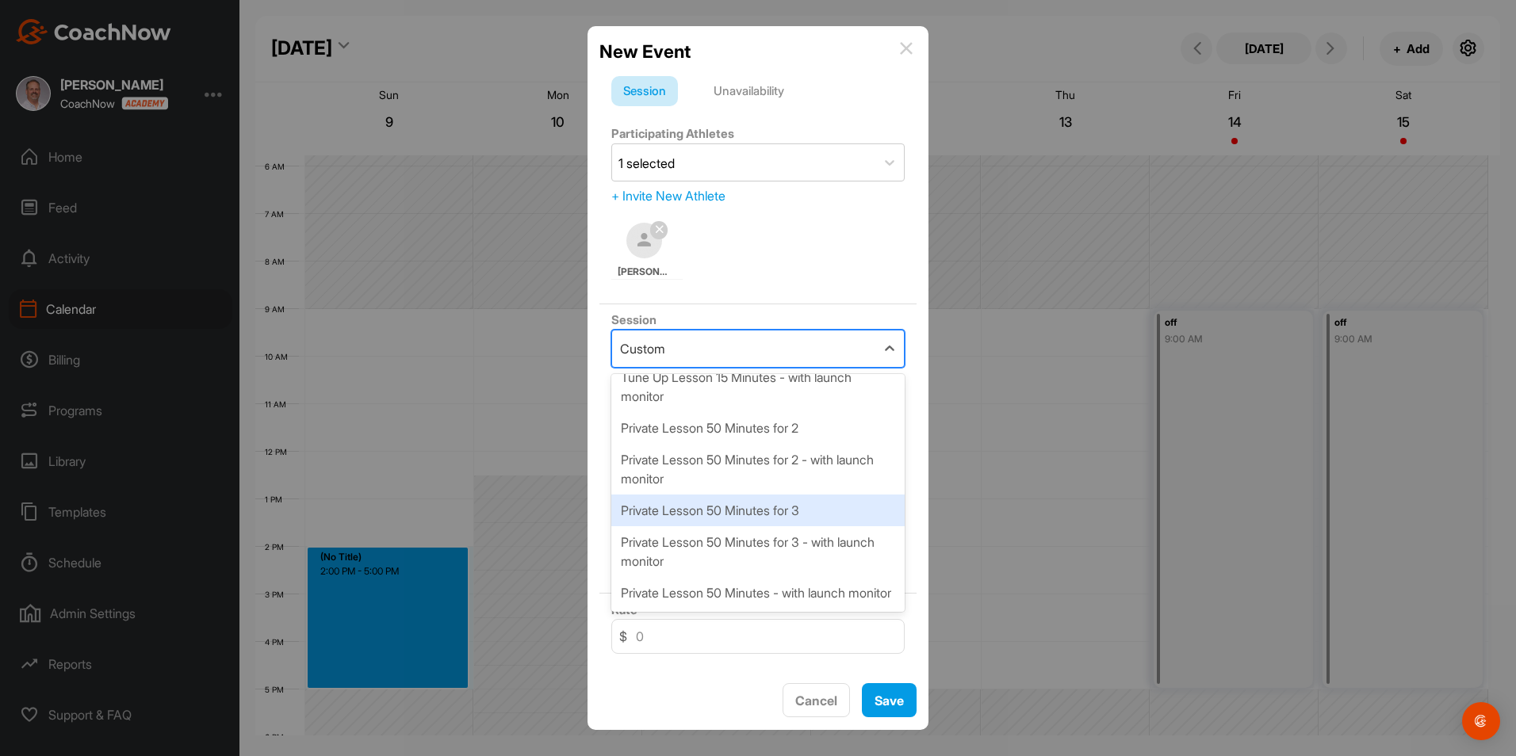
scroll to position [0, 0]
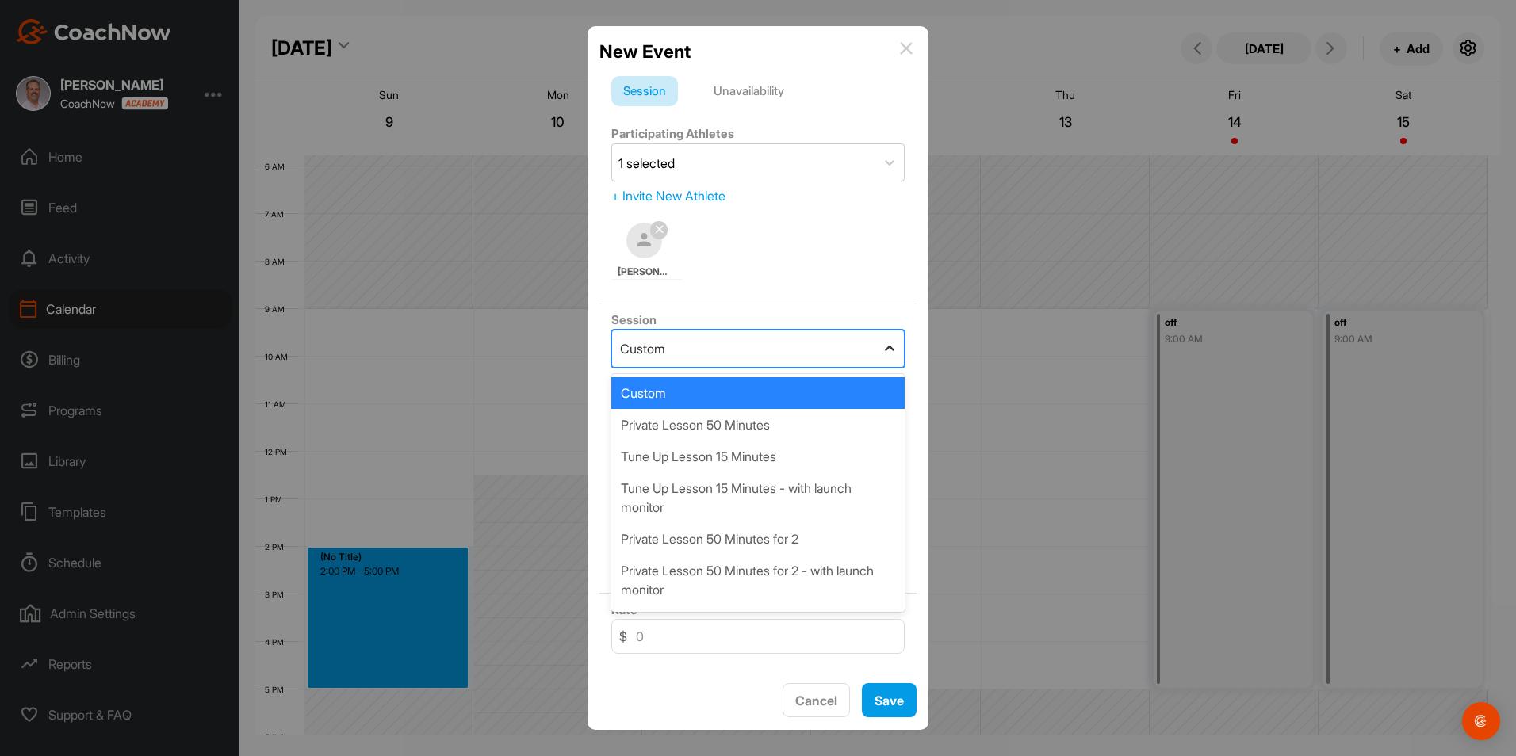
click at [885, 349] on icon at bounding box center [890, 349] width 10 height 6
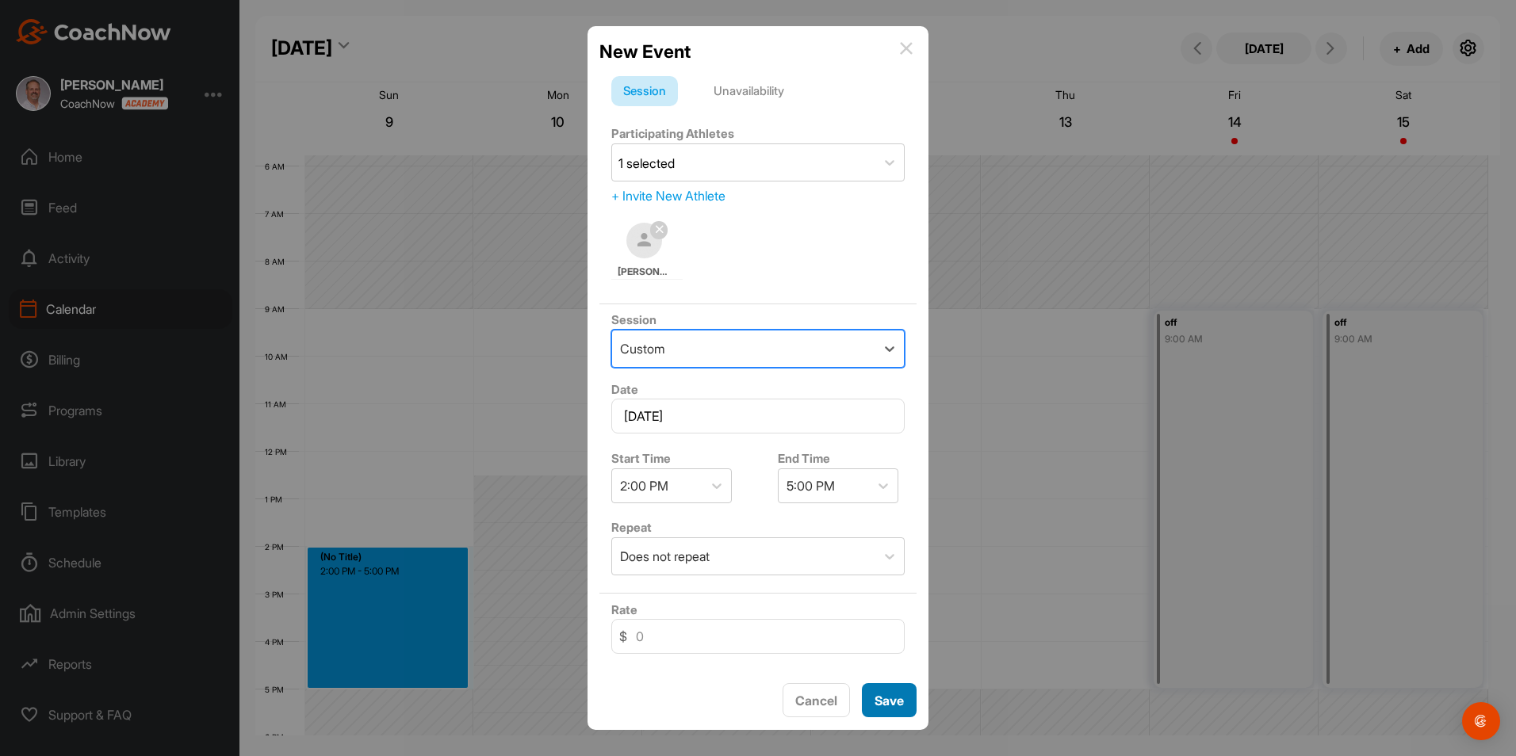
click at [881, 694] on button "Save" at bounding box center [889, 700] width 55 height 34
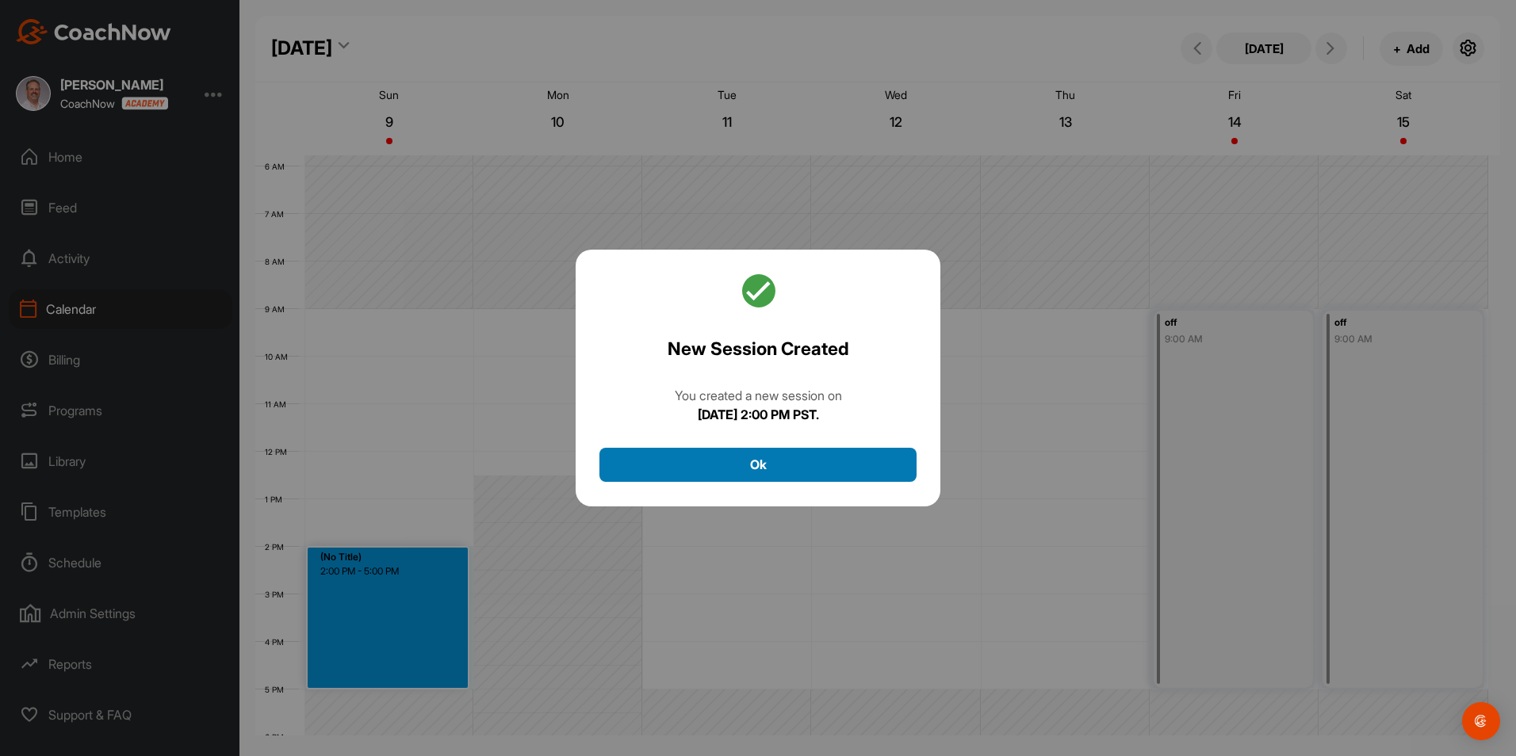
click at [753, 453] on button "Ok" at bounding box center [757, 465] width 317 height 34
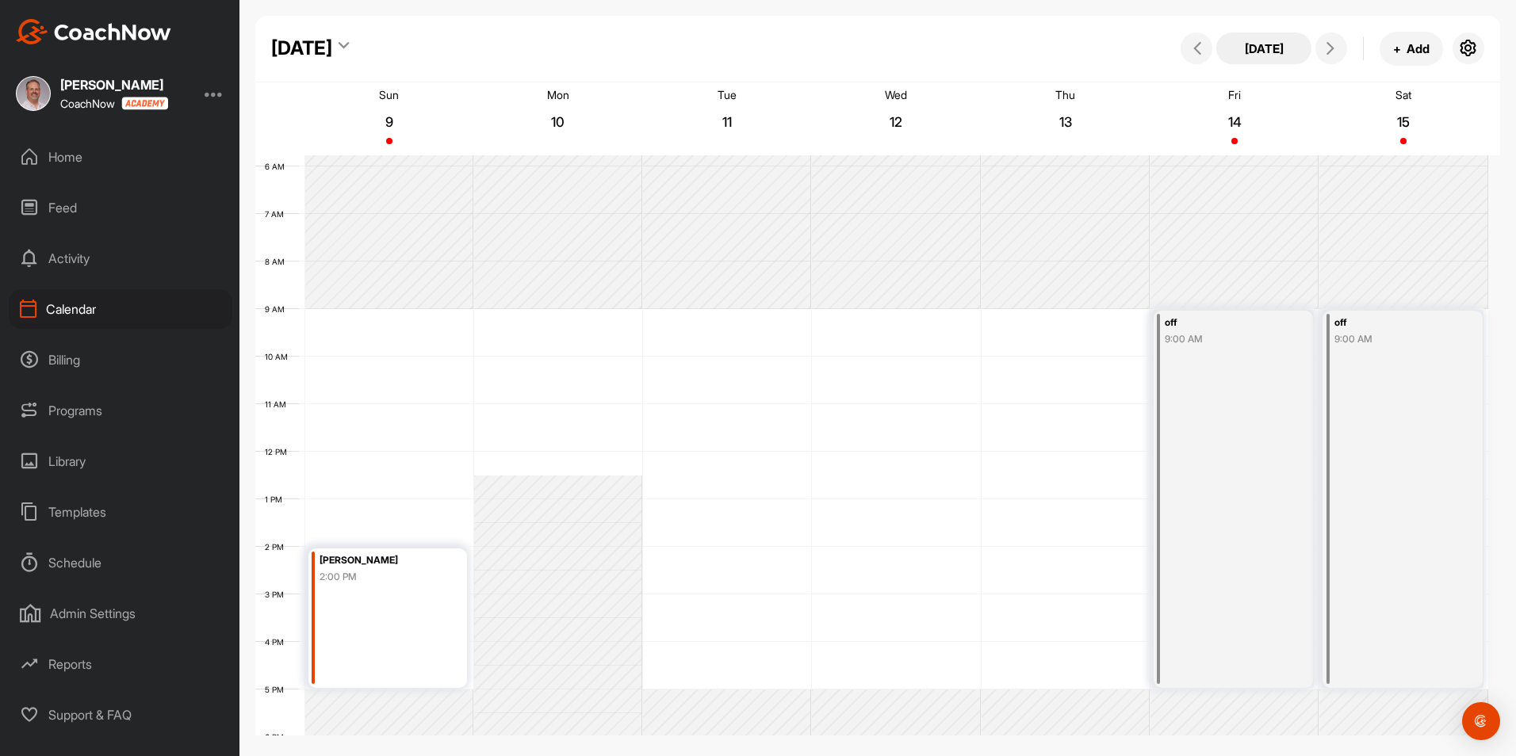
click at [1262, 52] on button "[DATE]" at bounding box center [1263, 49] width 95 height 32
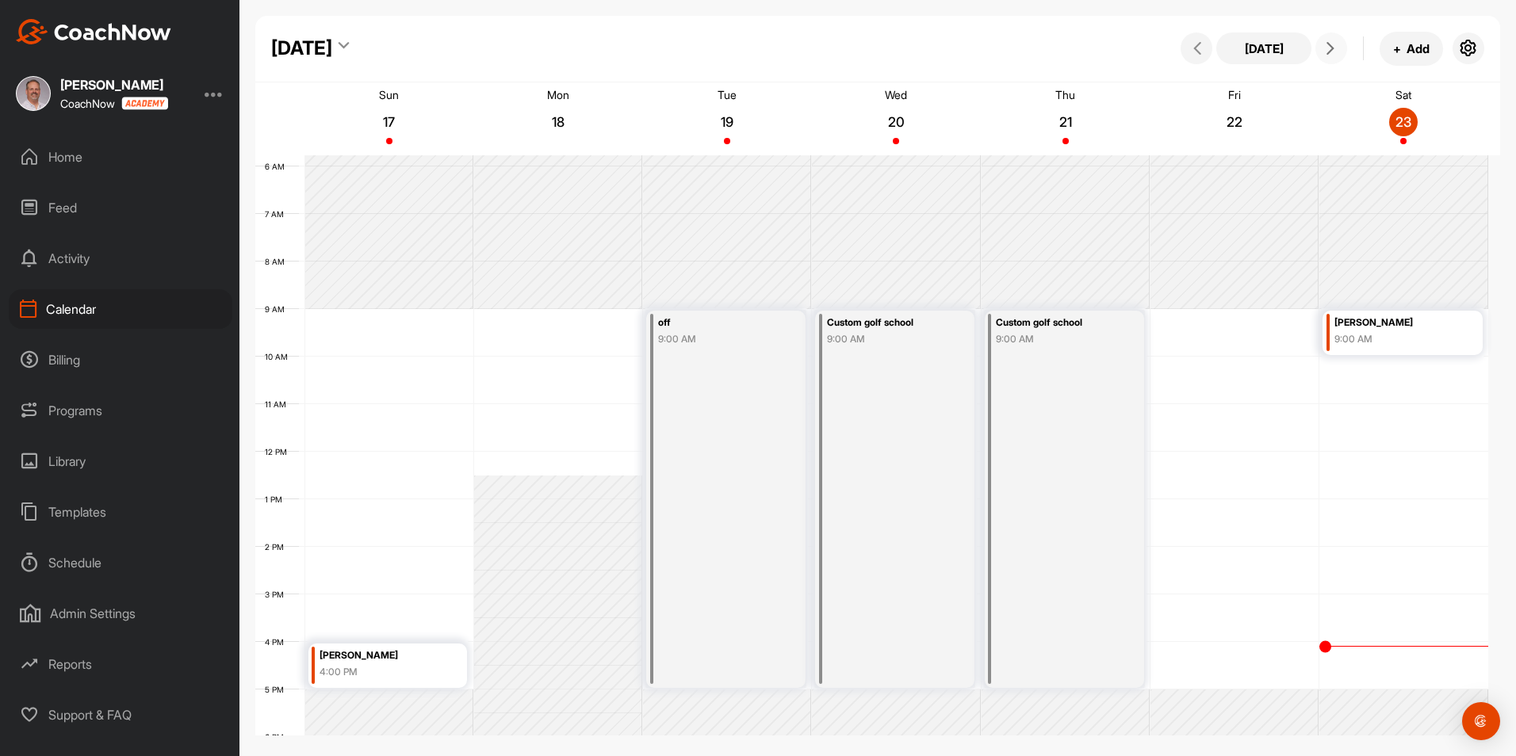
click at [1336, 48] on span at bounding box center [1330, 48] width 19 height 13
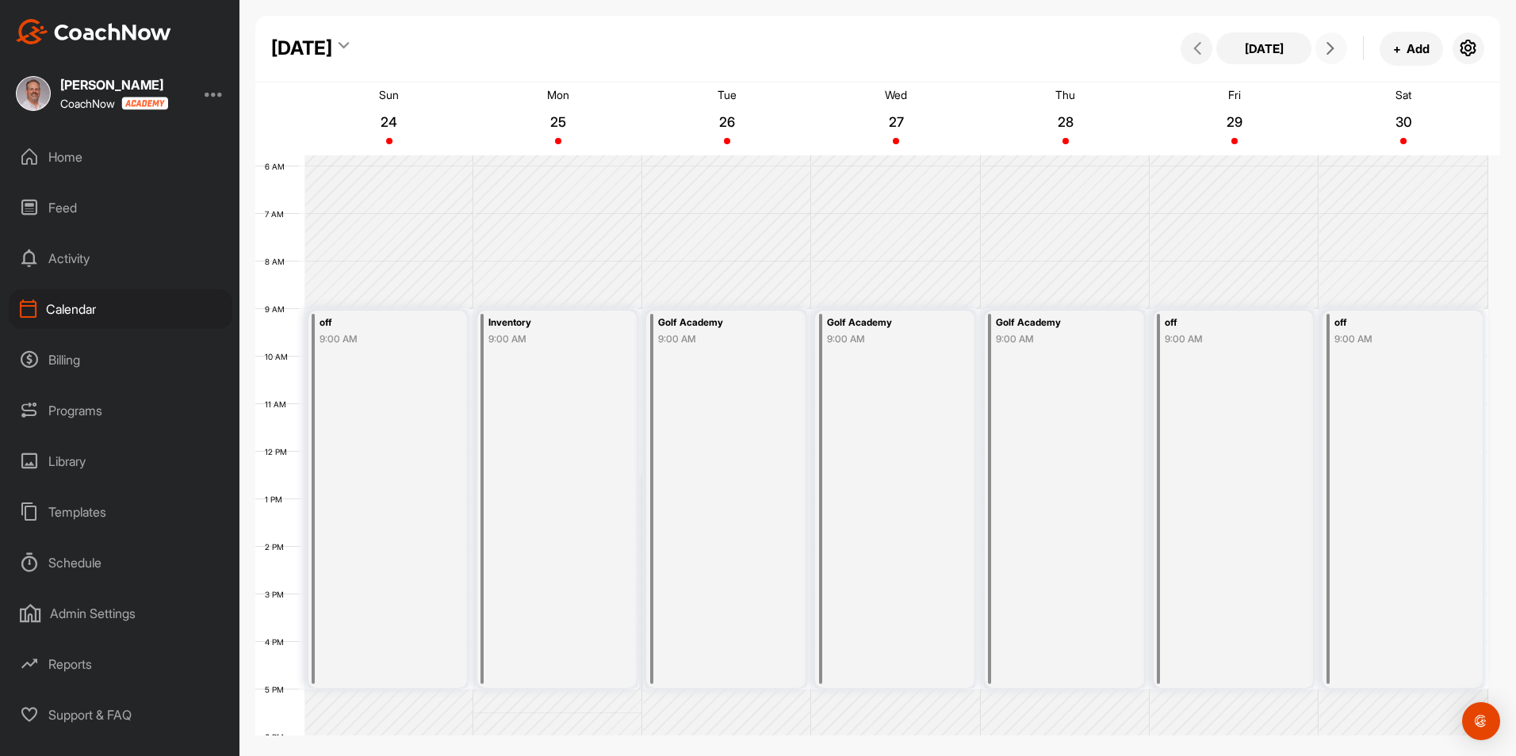
click at [1336, 48] on span at bounding box center [1330, 48] width 19 height 13
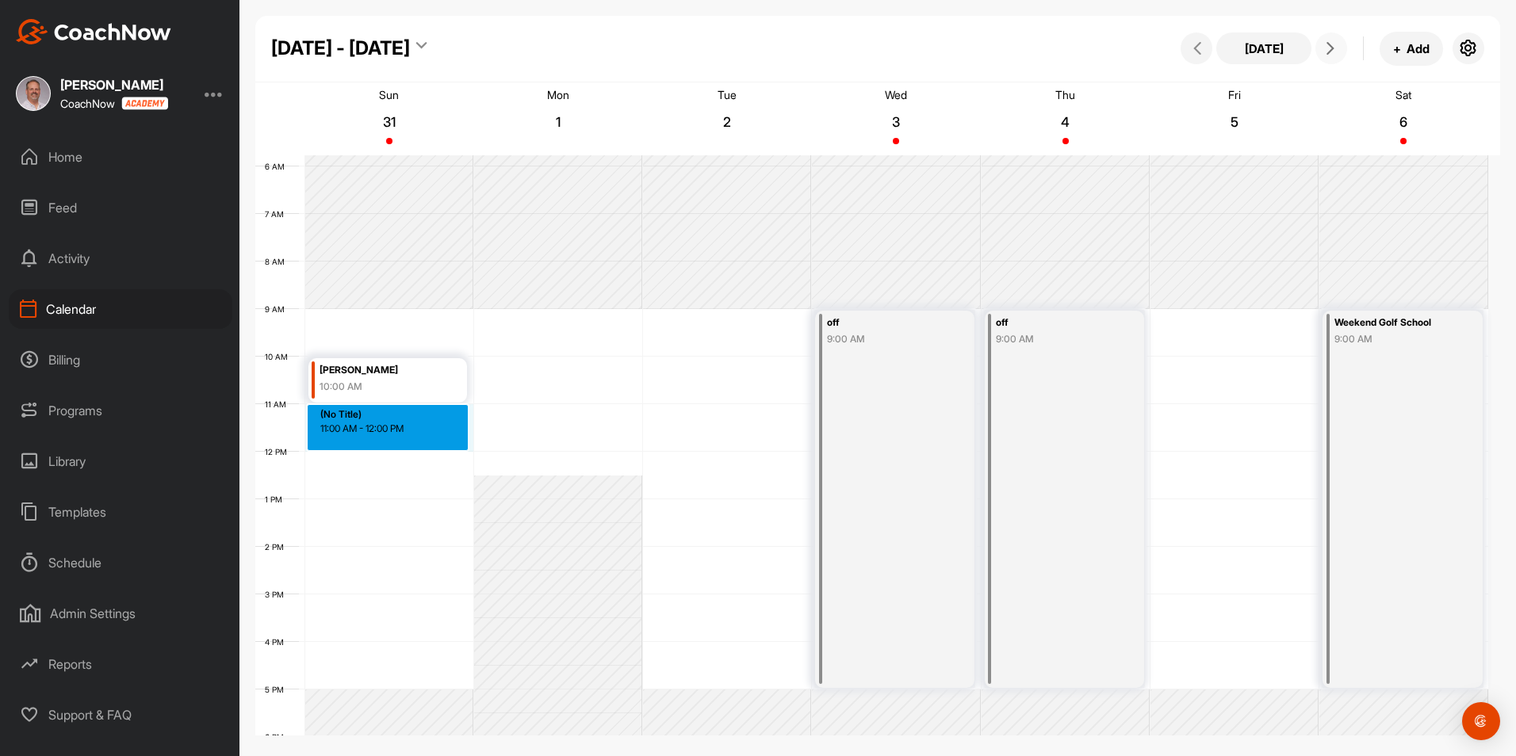
click at [335, 432] on div "12 AM 1 AM 2 AM 3 AM 4 AM 5 AM 6 AM 7 AM 8 AM 9 AM 10 AM 11 AM 12 PM 1 PM 2 PM …" at bounding box center [871, 451] width 1233 height 1141
drag, startPoint x: 354, startPoint y: 435, endPoint x: 356, endPoint y: 467, distance: 31.8
click at [356, 467] on div "12 AM 1 AM 2 AM 3 AM 4 AM 5 AM 6 AM 7 AM 8 AM 9 AM 10 AM 11 AM 12 PM 1 PM 2 PM …" at bounding box center [871, 451] width 1233 height 1141
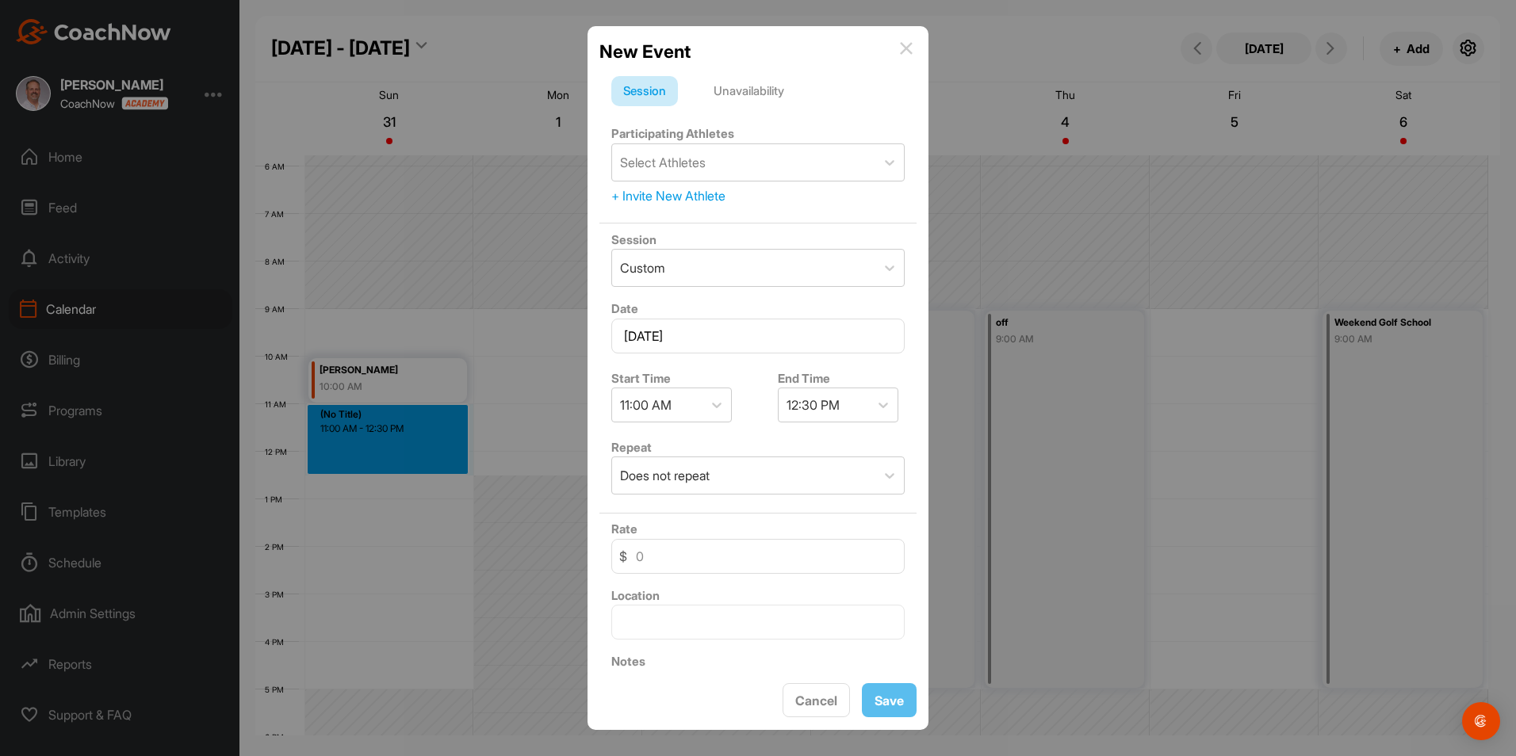
click at [741, 93] on div "Unavailability" at bounding box center [749, 91] width 94 height 30
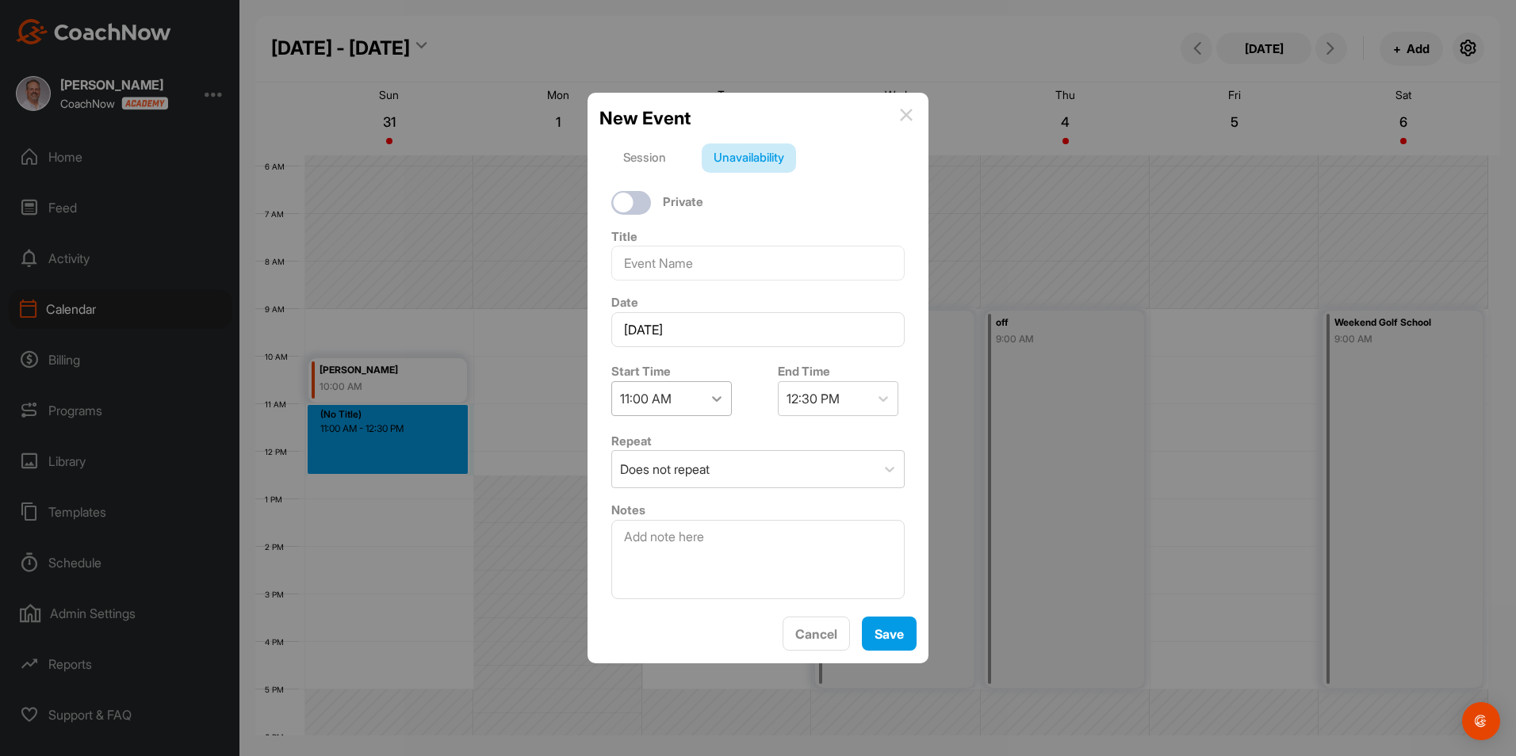
click at [709, 405] on icon at bounding box center [717, 399] width 16 height 16
click at [641, 459] on div "11:30 AM" at bounding box center [671, 460] width 120 height 32
click at [739, 541] on textarea at bounding box center [757, 559] width 293 height 79
type textarea "[PERSON_NAME] [PHONE_NUMBER] fitting"
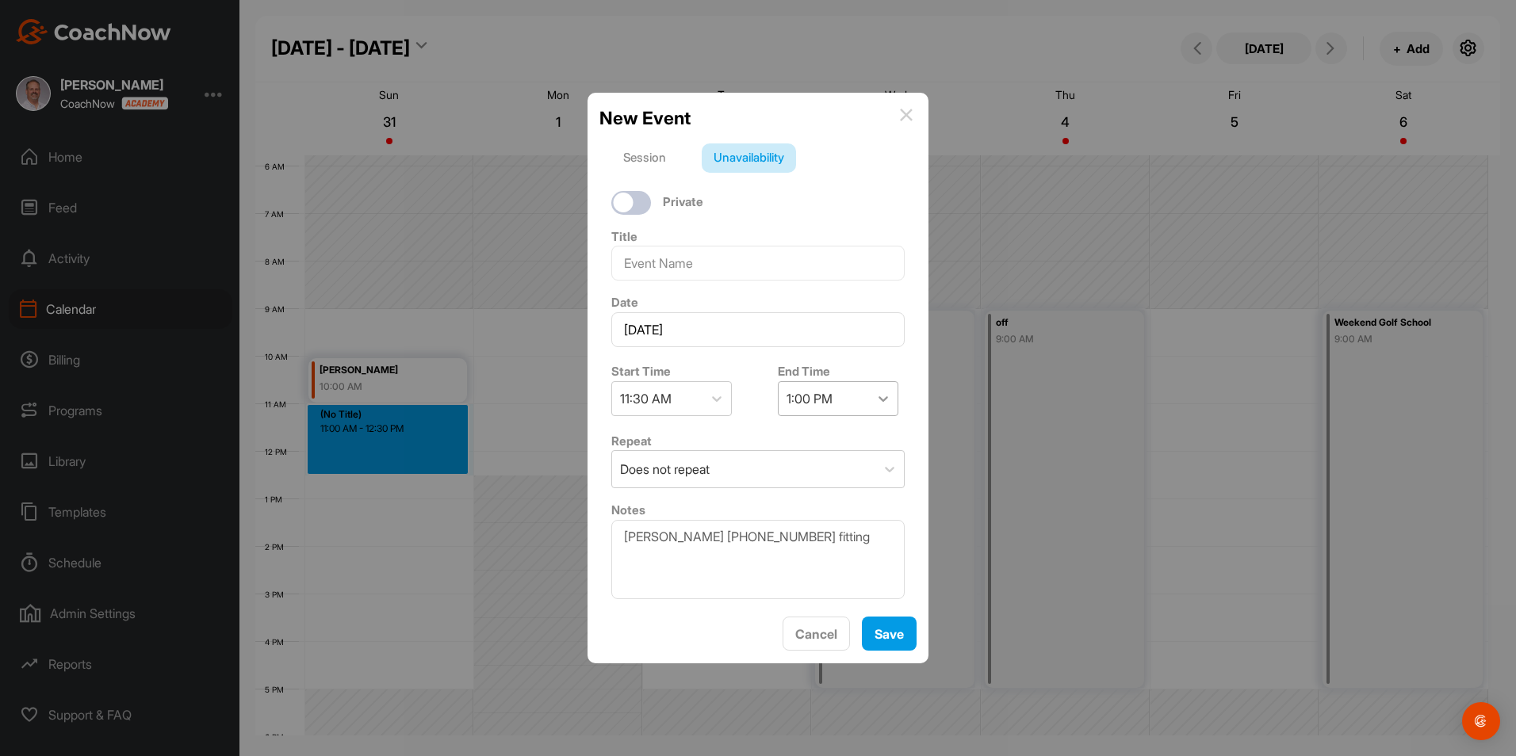
click at [880, 403] on icon at bounding box center [883, 399] width 16 height 16
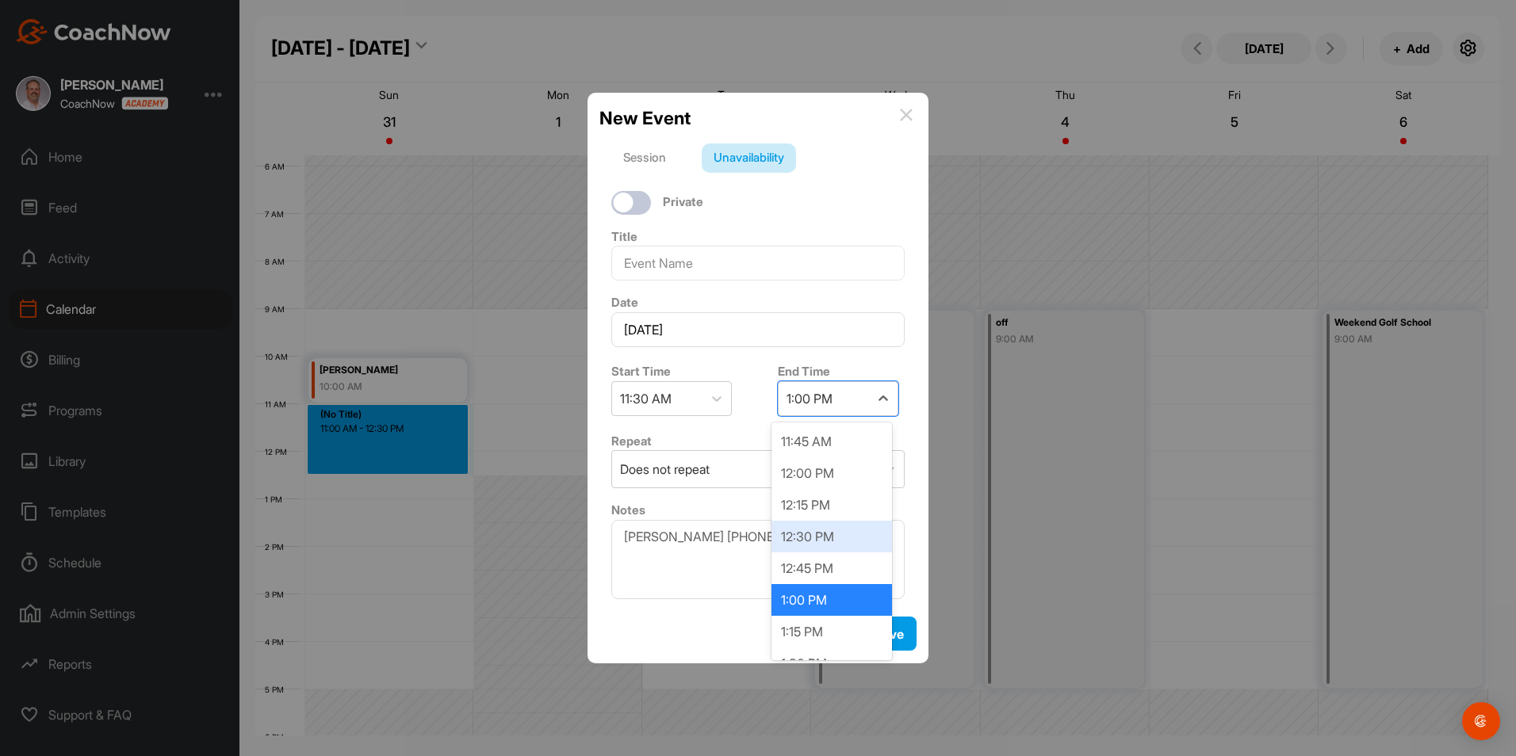
click at [813, 530] on div "12:30 PM" at bounding box center [831, 537] width 120 height 32
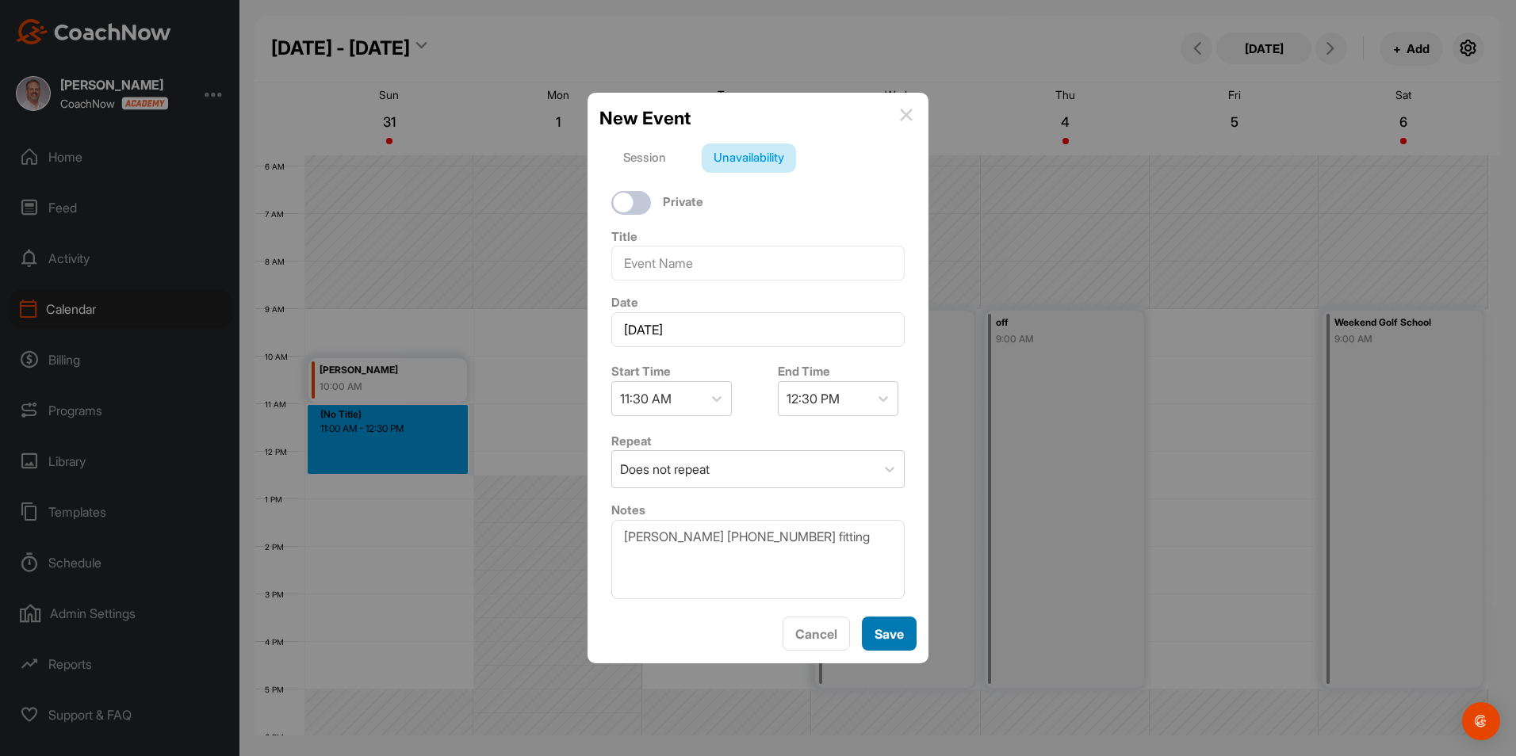
click at [891, 635] on button "Save" at bounding box center [889, 634] width 55 height 34
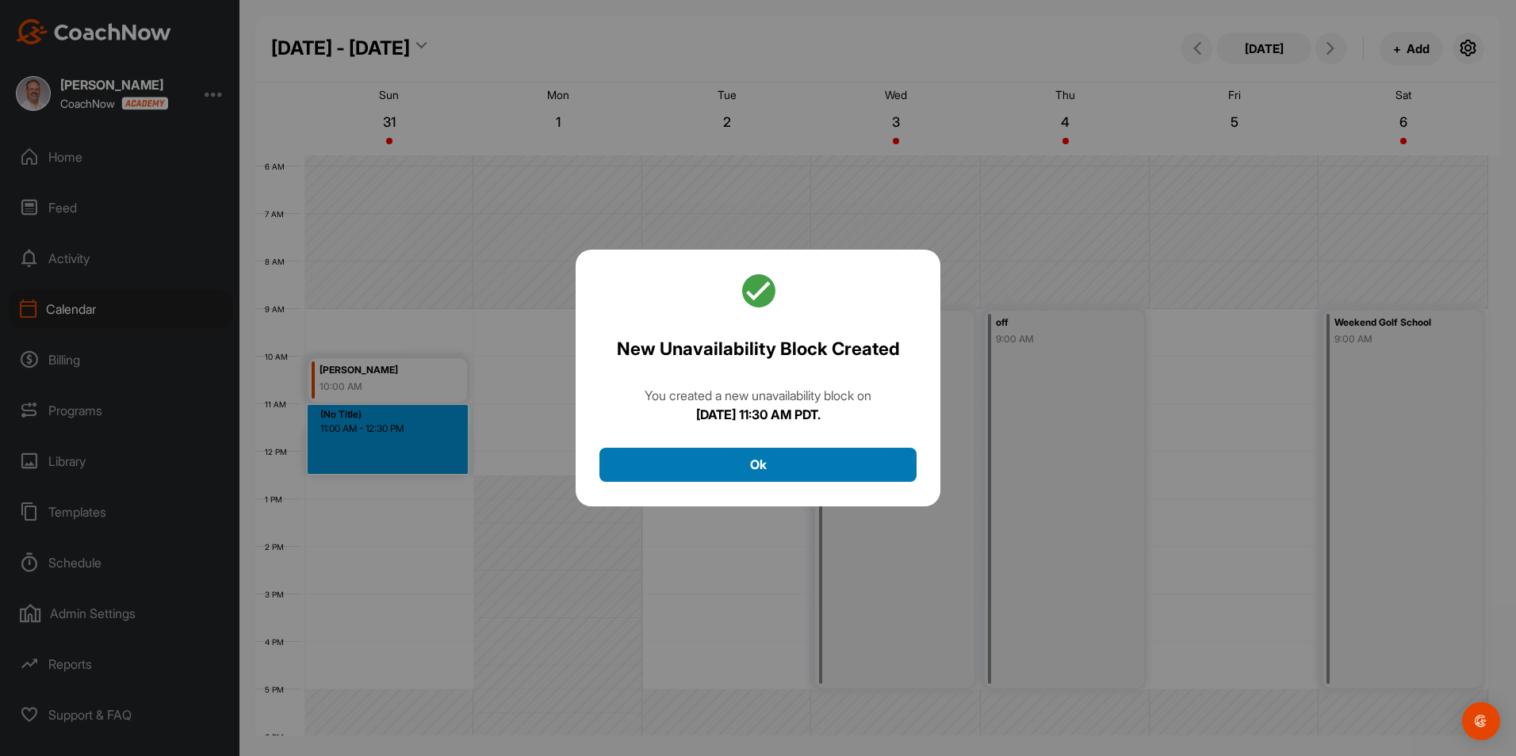
click at [781, 467] on button "Ok" at bounding box center [757, 465] width 317 height 34
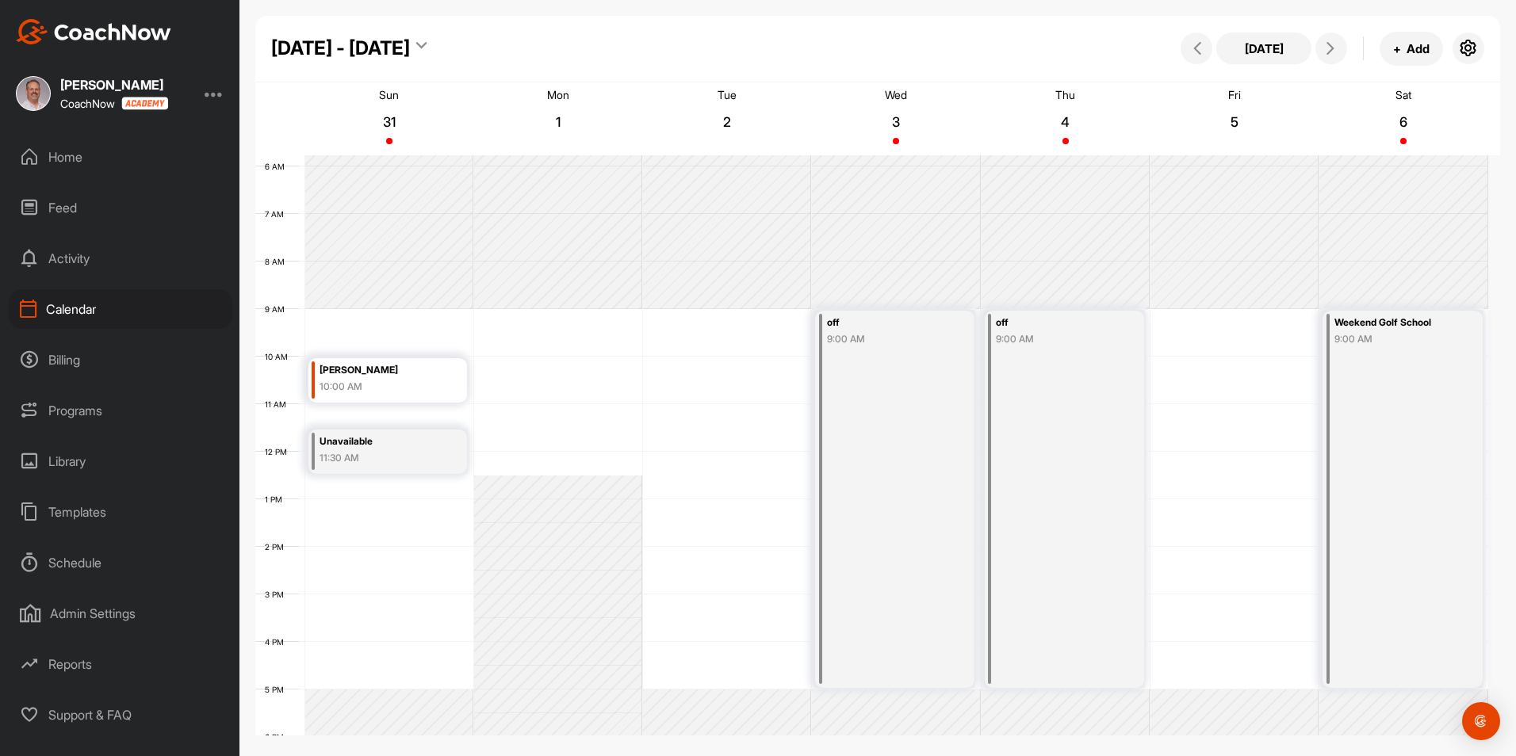
click at [71, 470] on div "Library" at bounding box center [121, 462] width 224 height 40
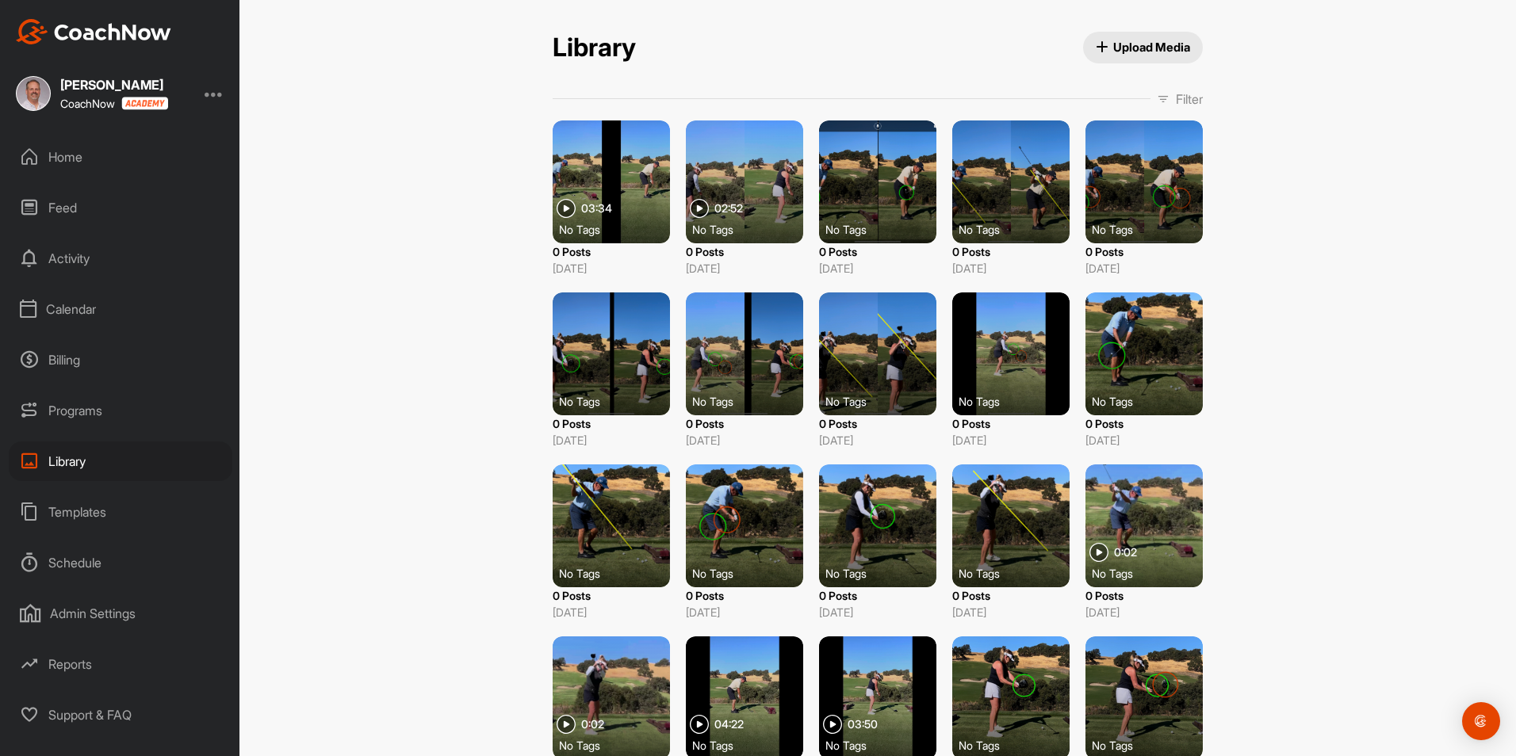
click at [888, 204] on div at bounding box center [877, 181] width 117 height 123
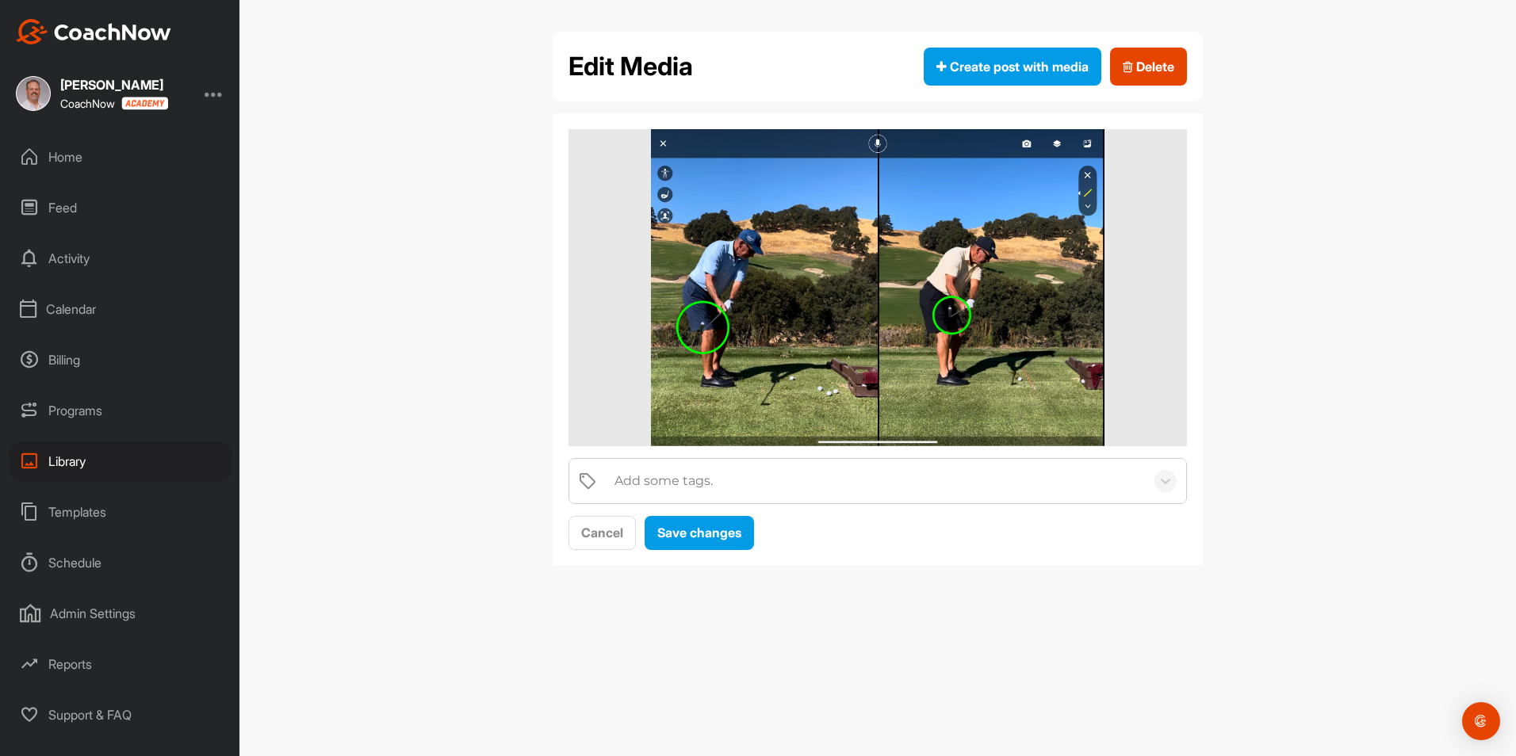
click at [979, 314] on img at bounding box center [877, 287] width 453 height 317
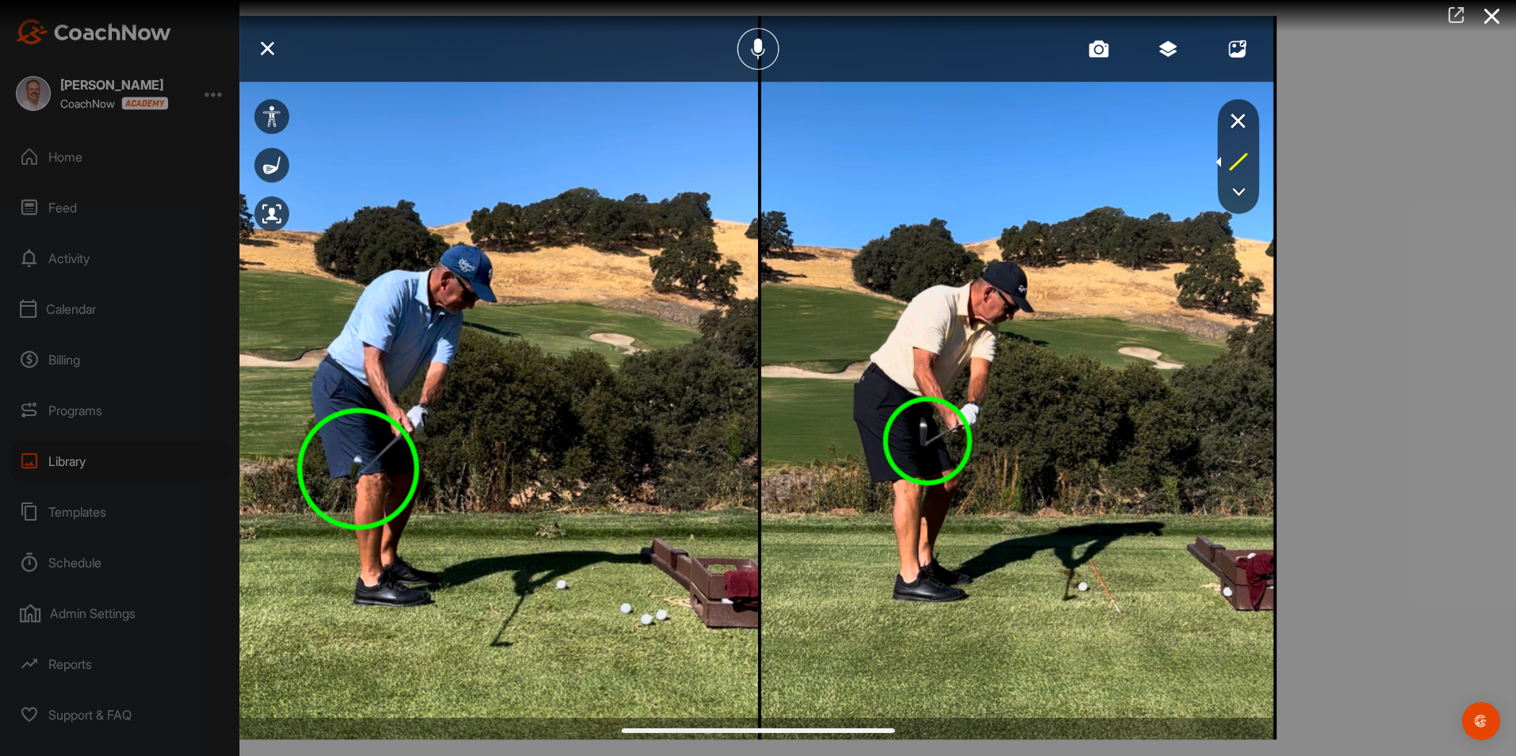
click at [1452, 14] on icon at bounding box center [1456, 14] width 18 height 17
click at [1489, 13] on icon at bounding box center [1492, 16] width 36 height 29
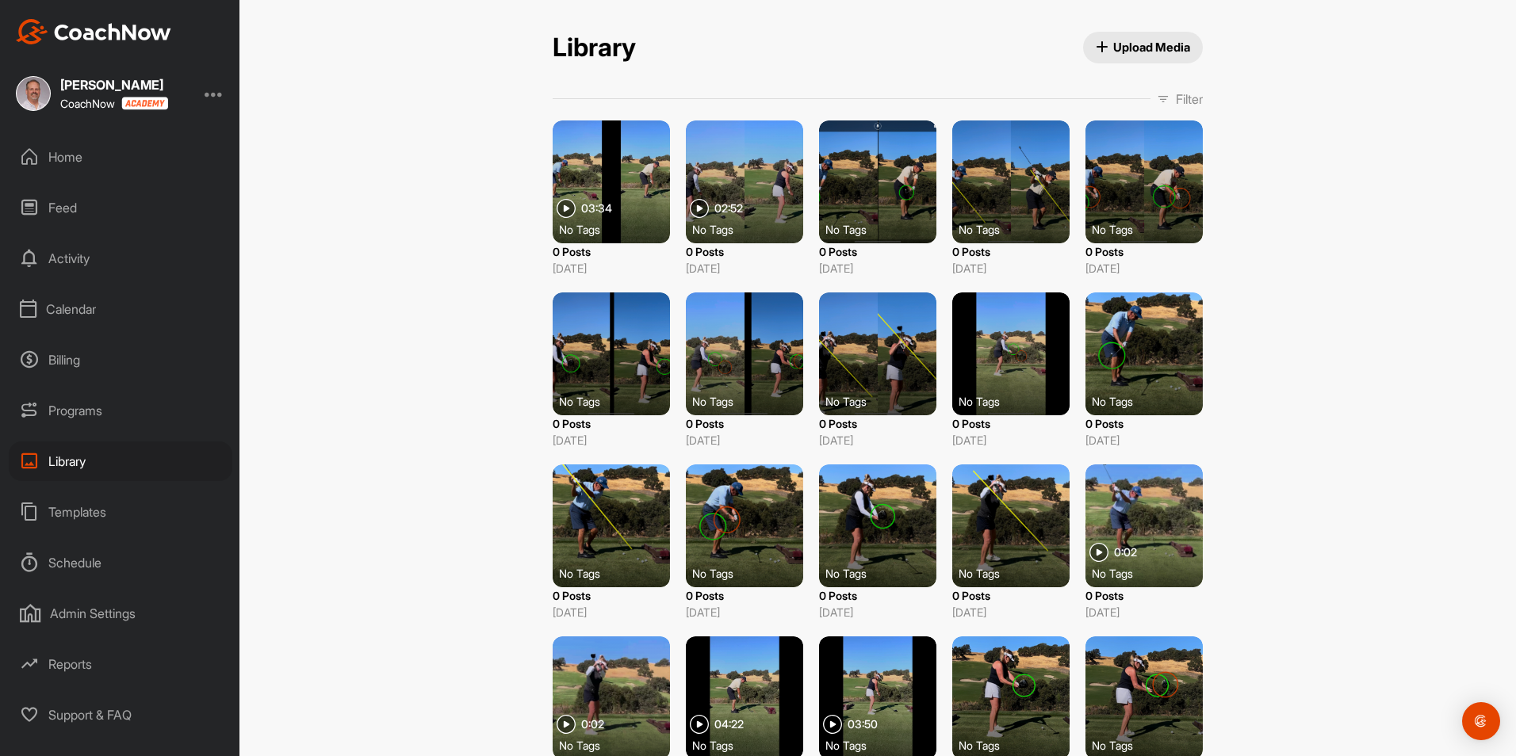
click at [1008, 189] on div at bounding box center [1010, 181] width 117 height 123
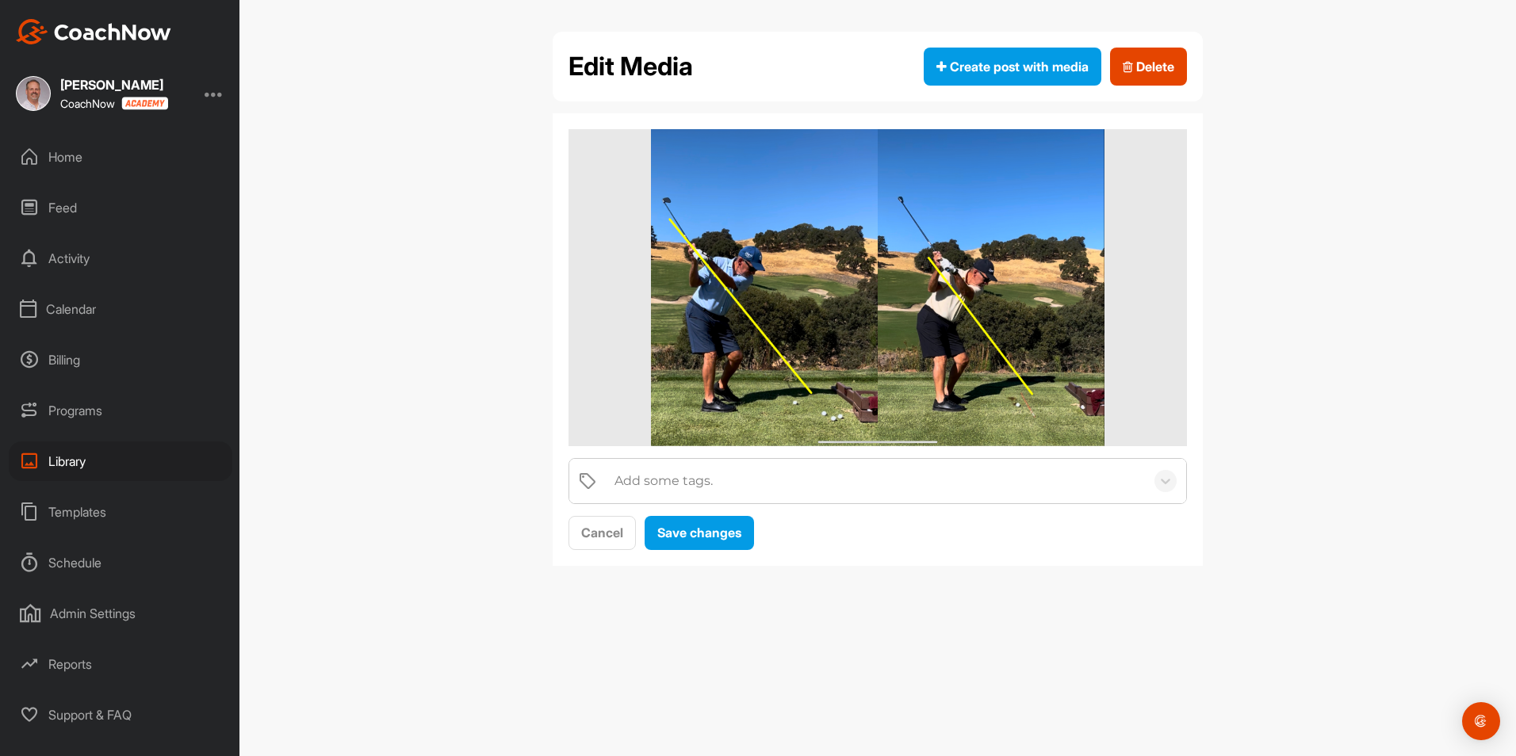
click at [1015, 247] on img at bounding box center [877, 287] width 453 height 317
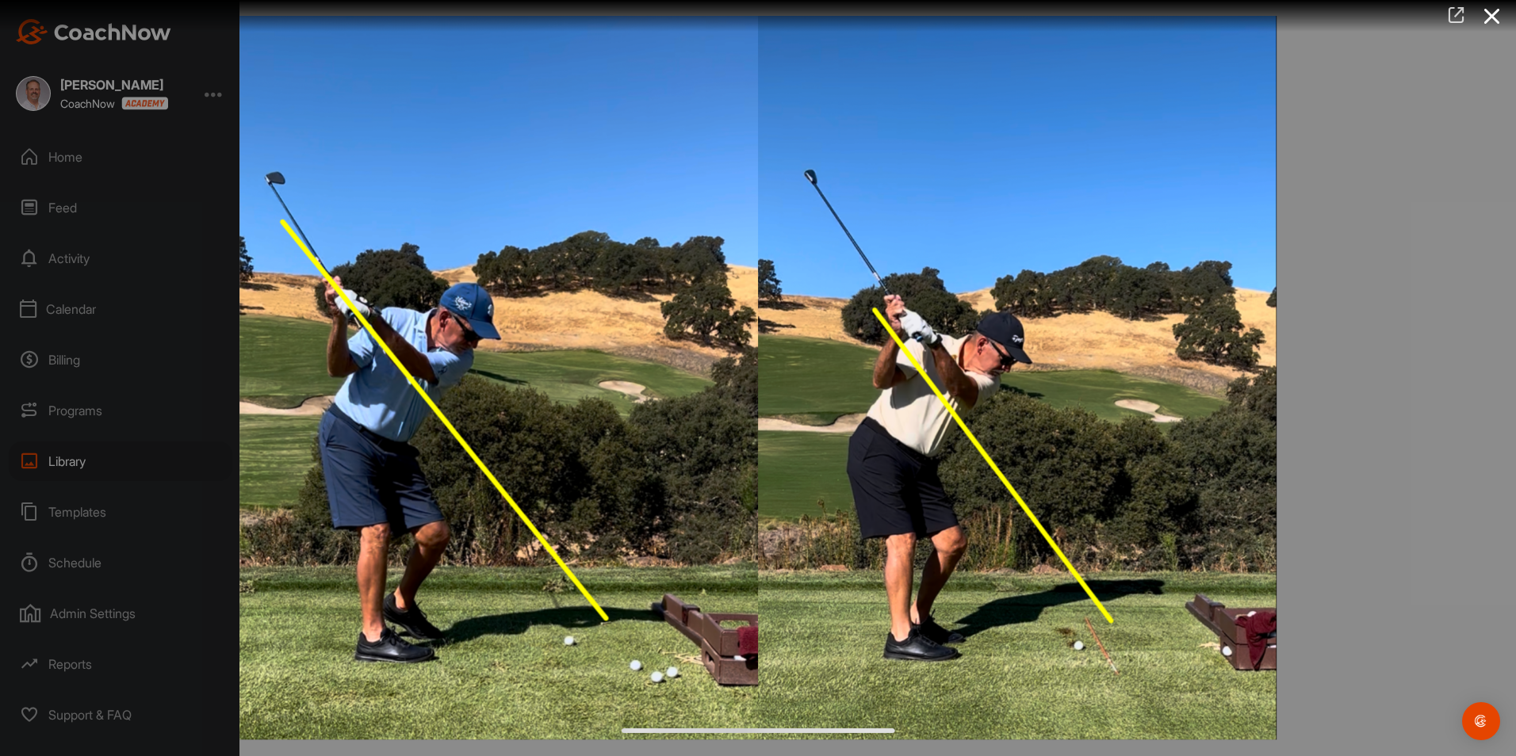
click at [1451, 15] on icon at bounding box center [1456, 14] width 18 height 17
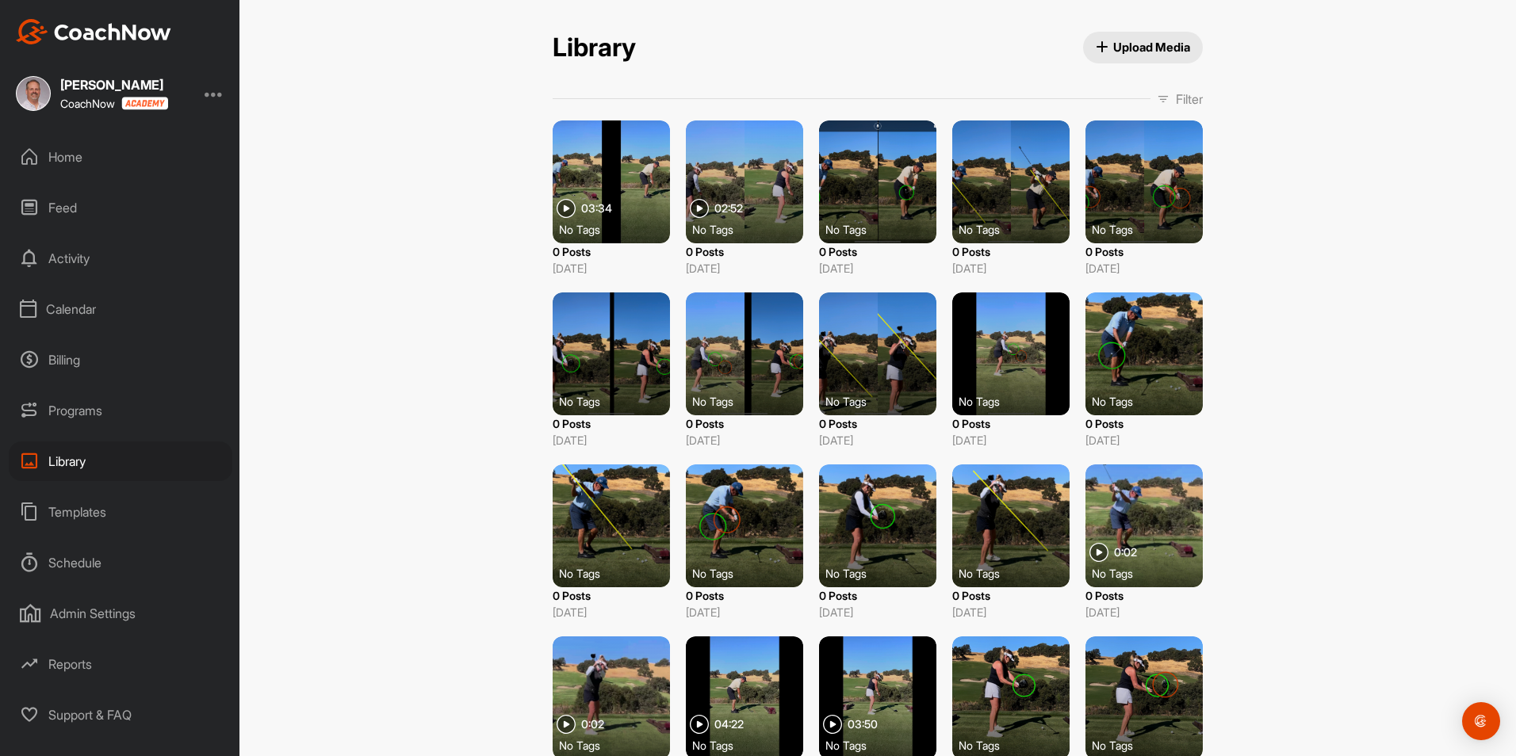
click at [1115, 185] on div at bounding box center [1143, 181] width 117 height 123
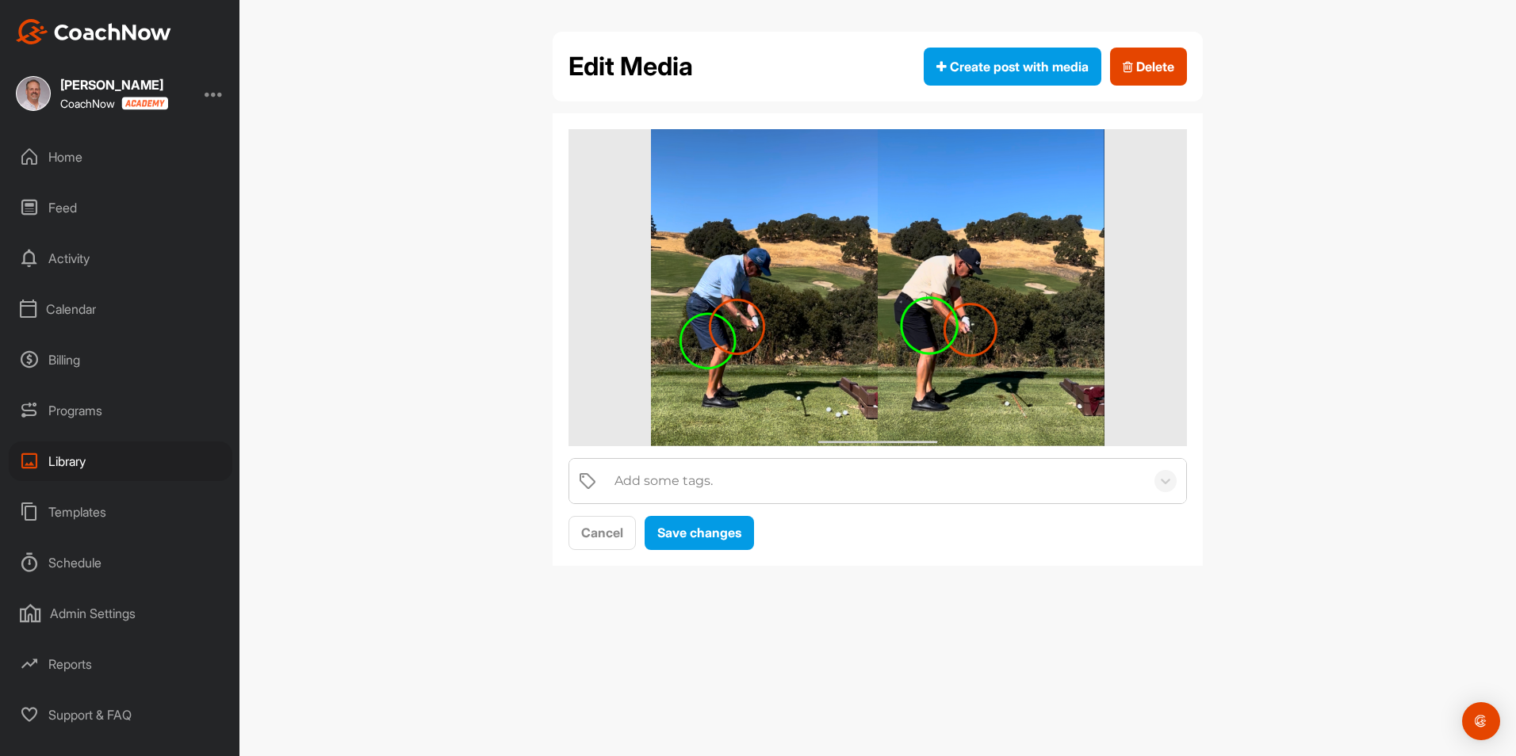
click at [974, 255] on img at bounding box center [877, 287] width 453 height 317
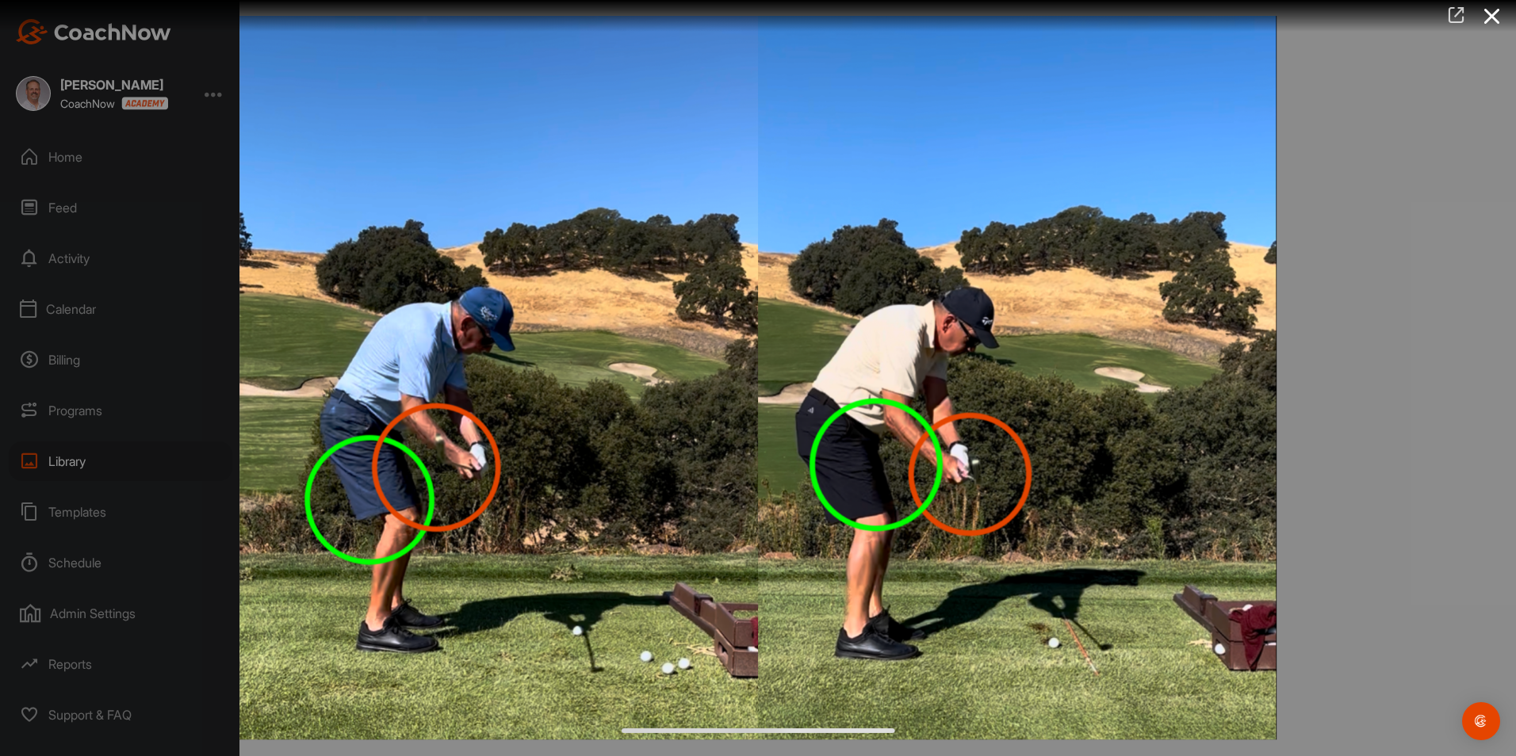
click at [1457, 15] on icon at bounding box center [1456, 14] width 18 height 17
